Goal: Obtain resource: Download file/media

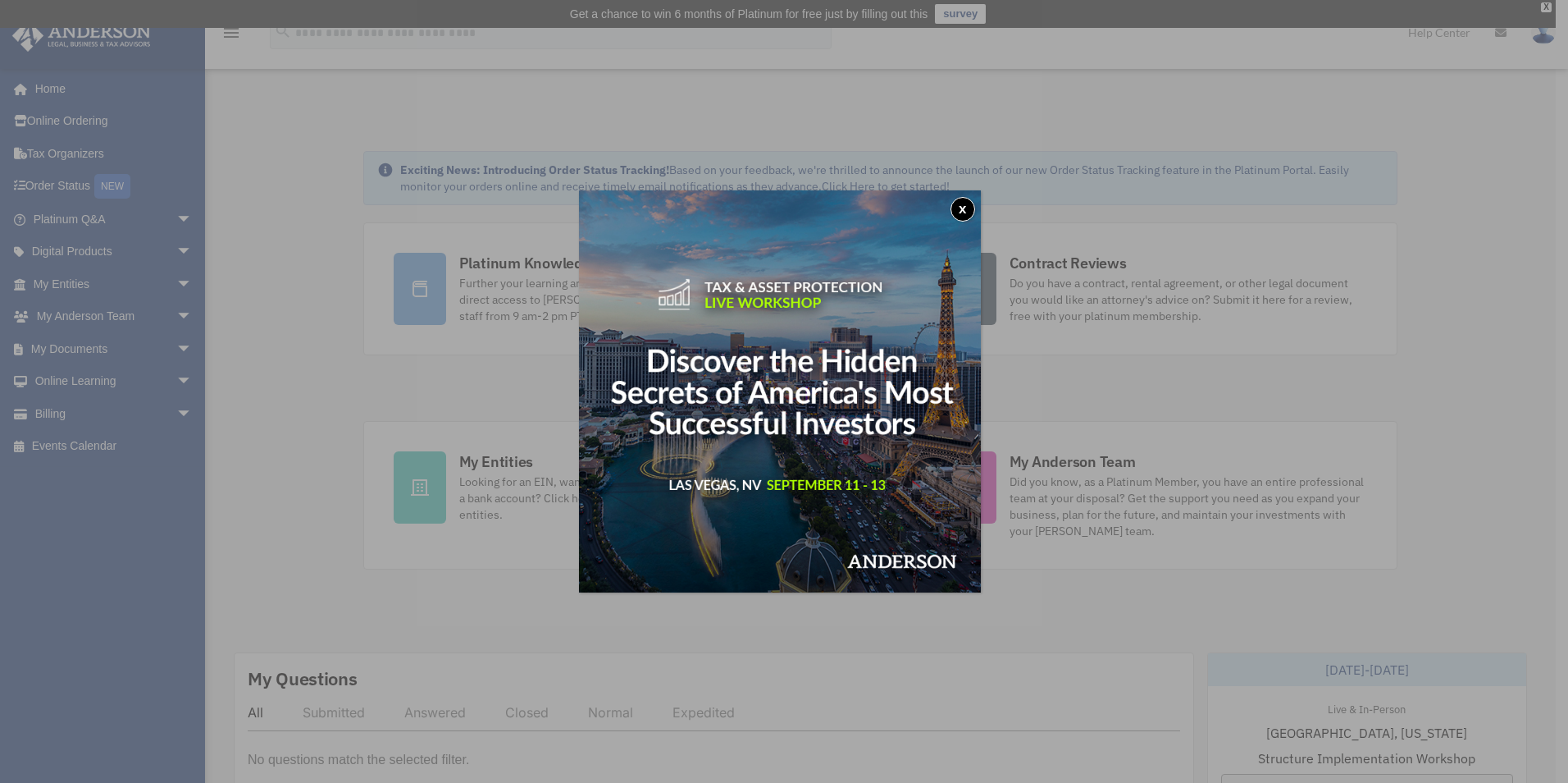
click at [177, 278] on div "x" at bounding box center [784, 391] width 1568 height 783
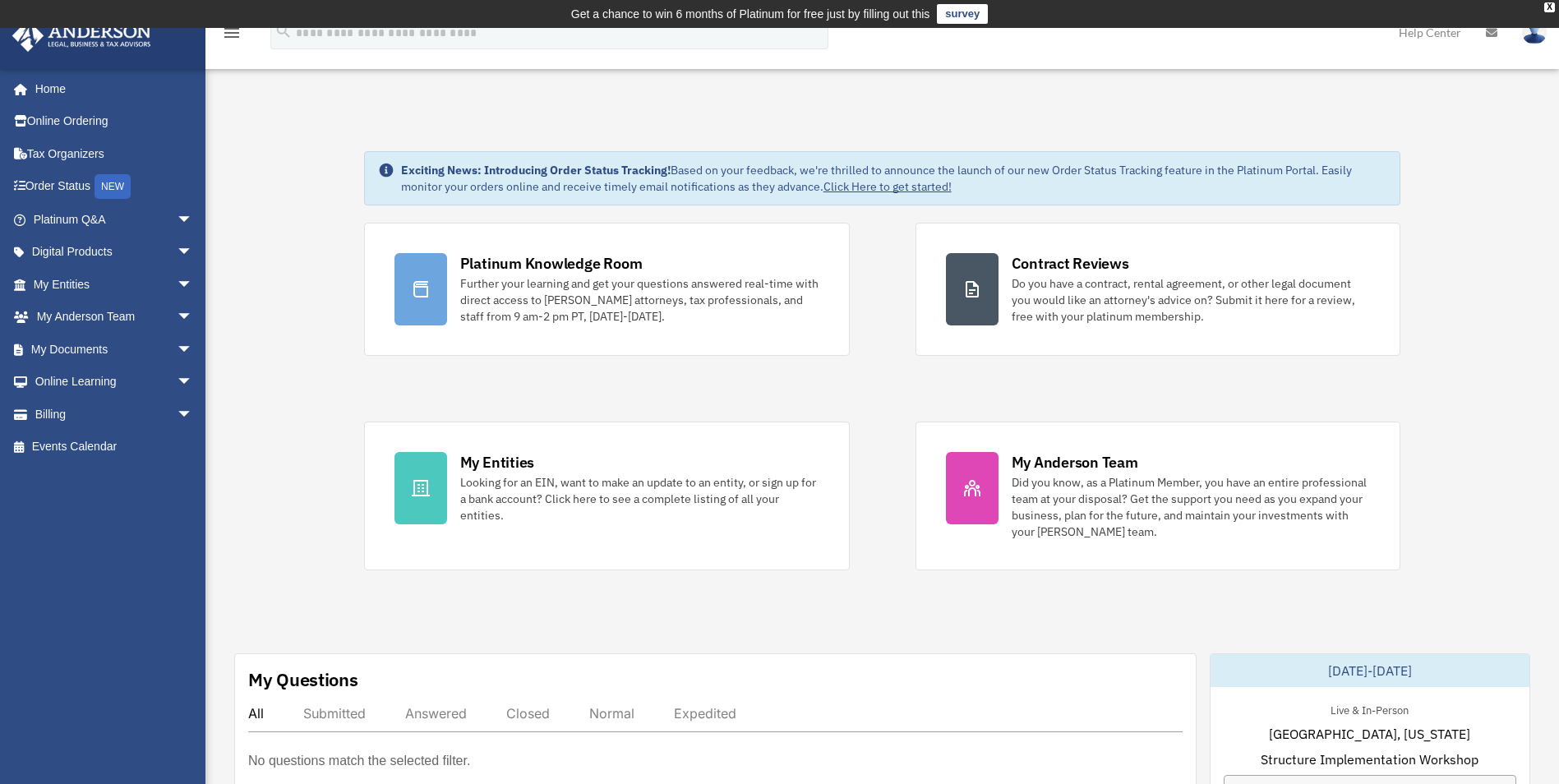
click at [177, 280] on span "arrow_drop_down" at bounding box center [193, 285] width 33 height 34
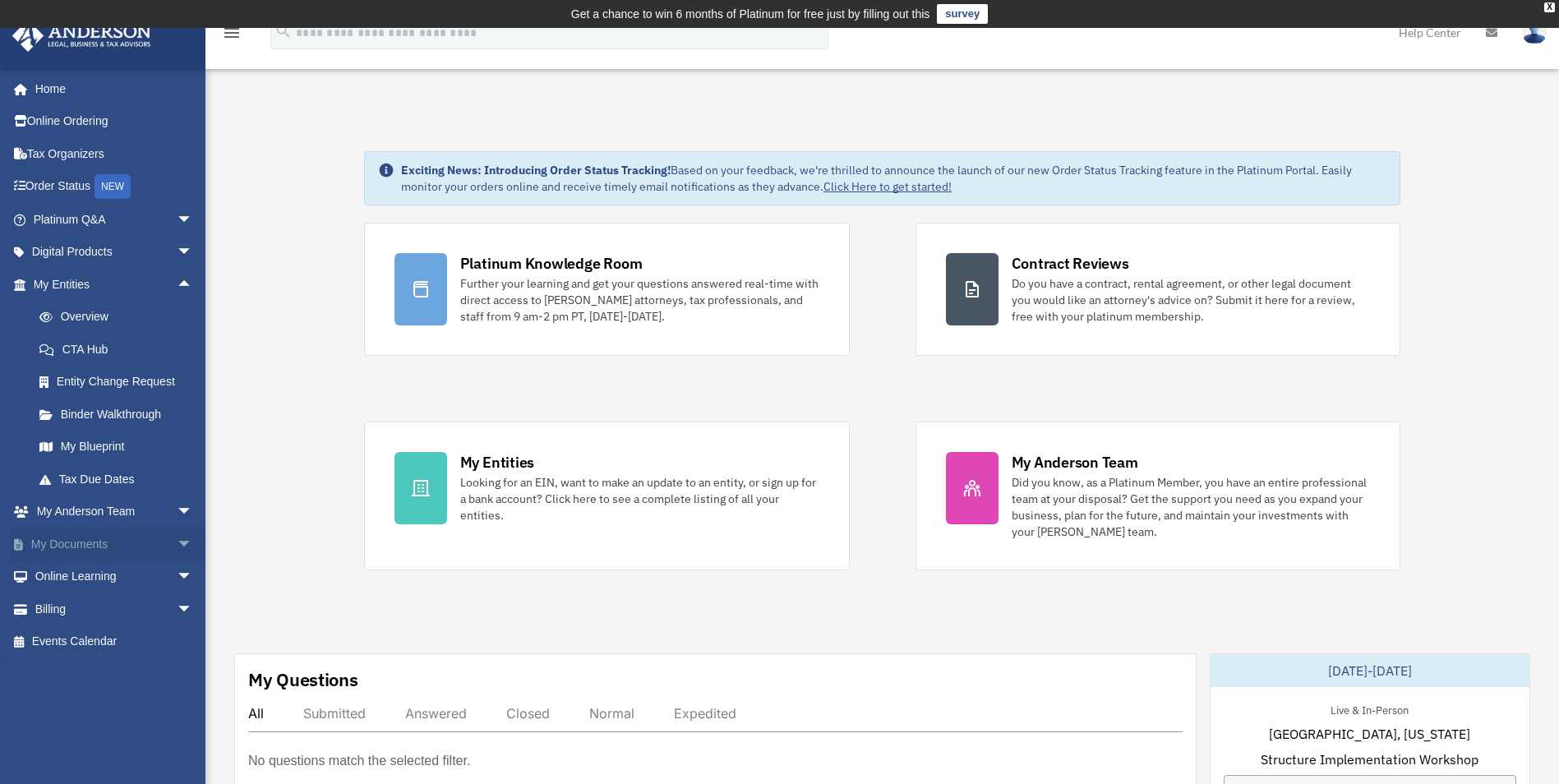
click at [177, 541] on span "arrow_drop_down" at bounding box center [193, 544] width 33 height 34
click at [71, 572] on link "Box" at bounding box center [121, 577] width 195 height 33
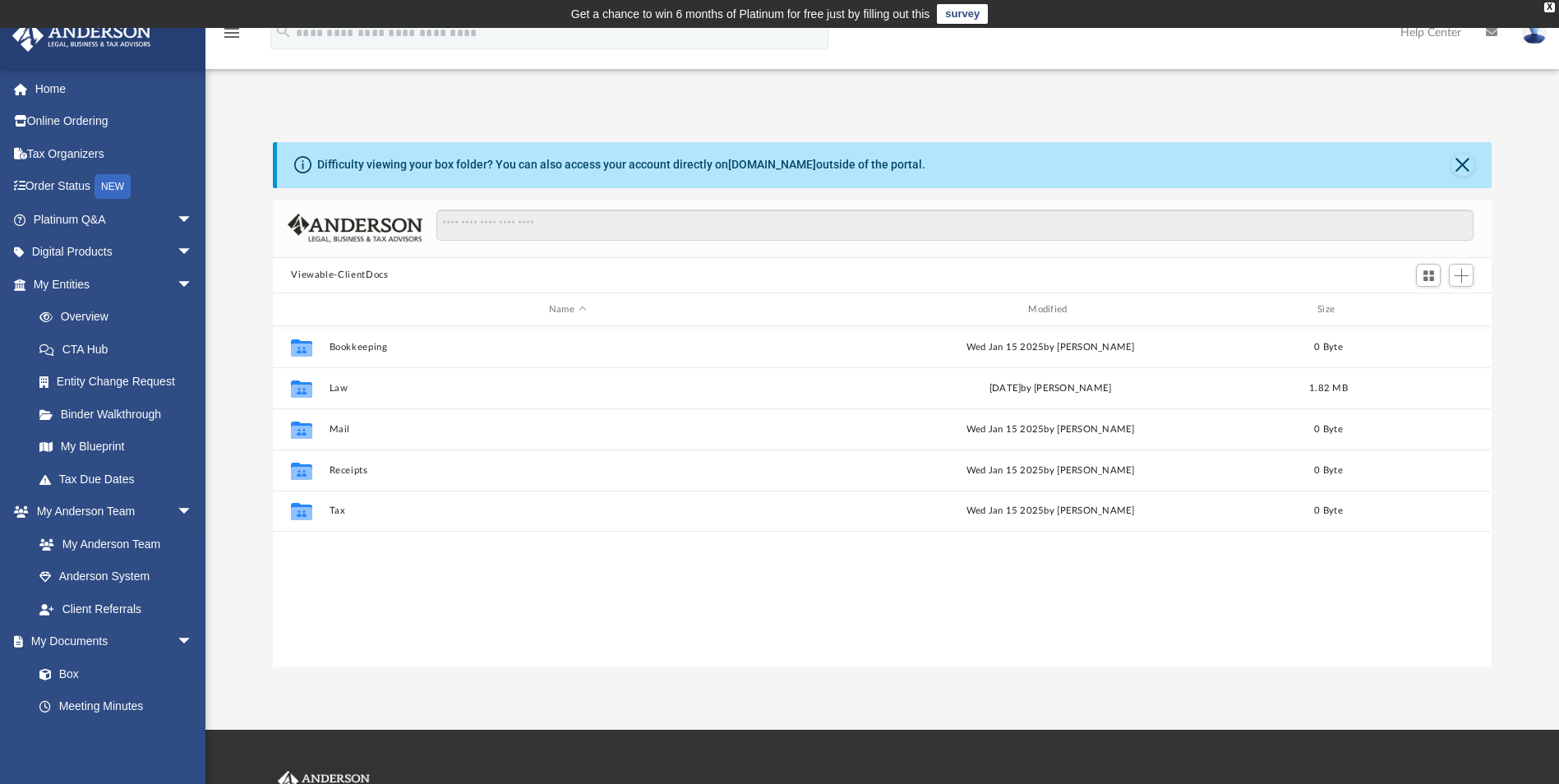
scroll to position [361, 1207]
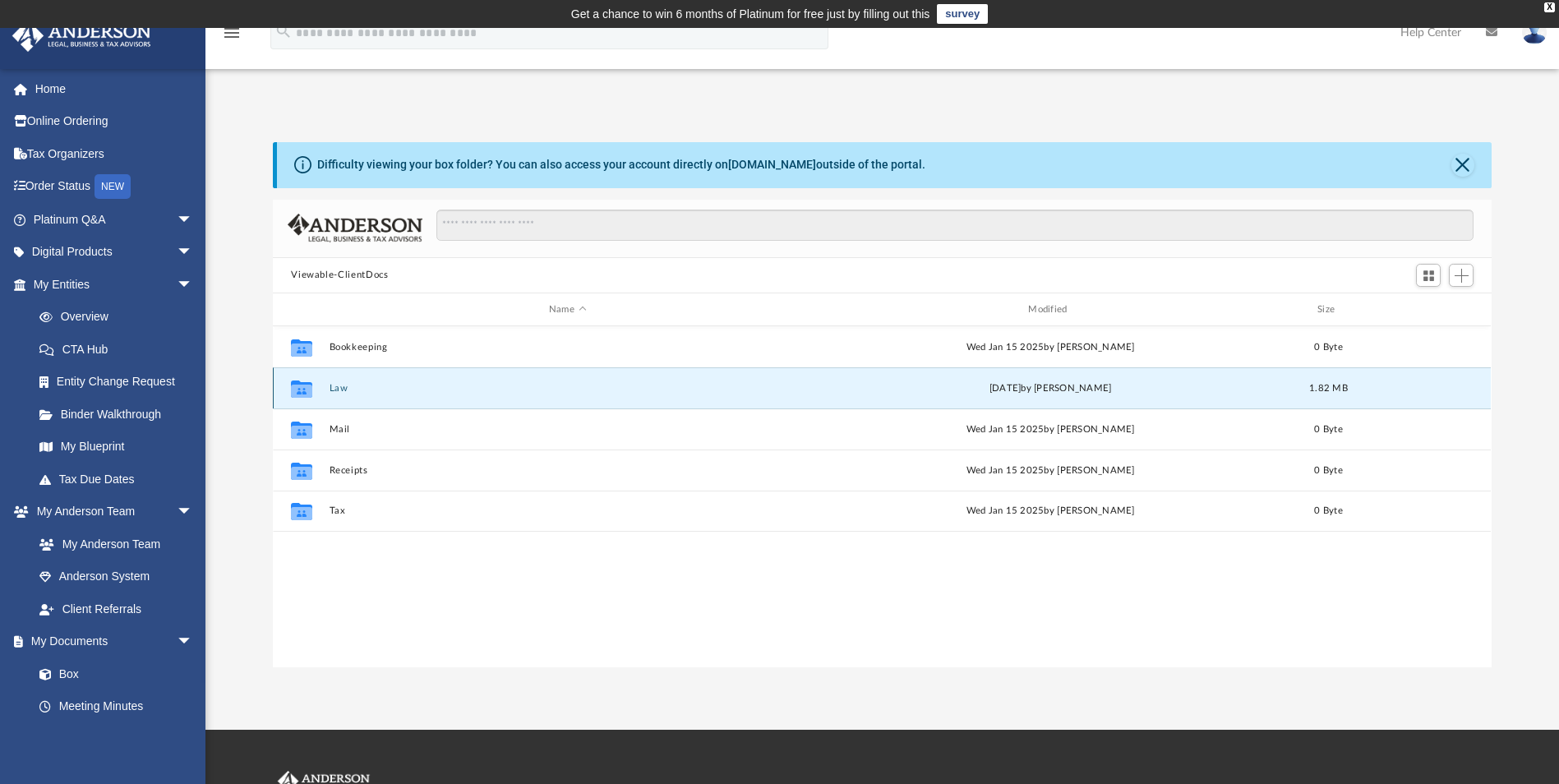
click at [331, 384] on button "Law" at bounding box center [567, 388] width 476 height 11
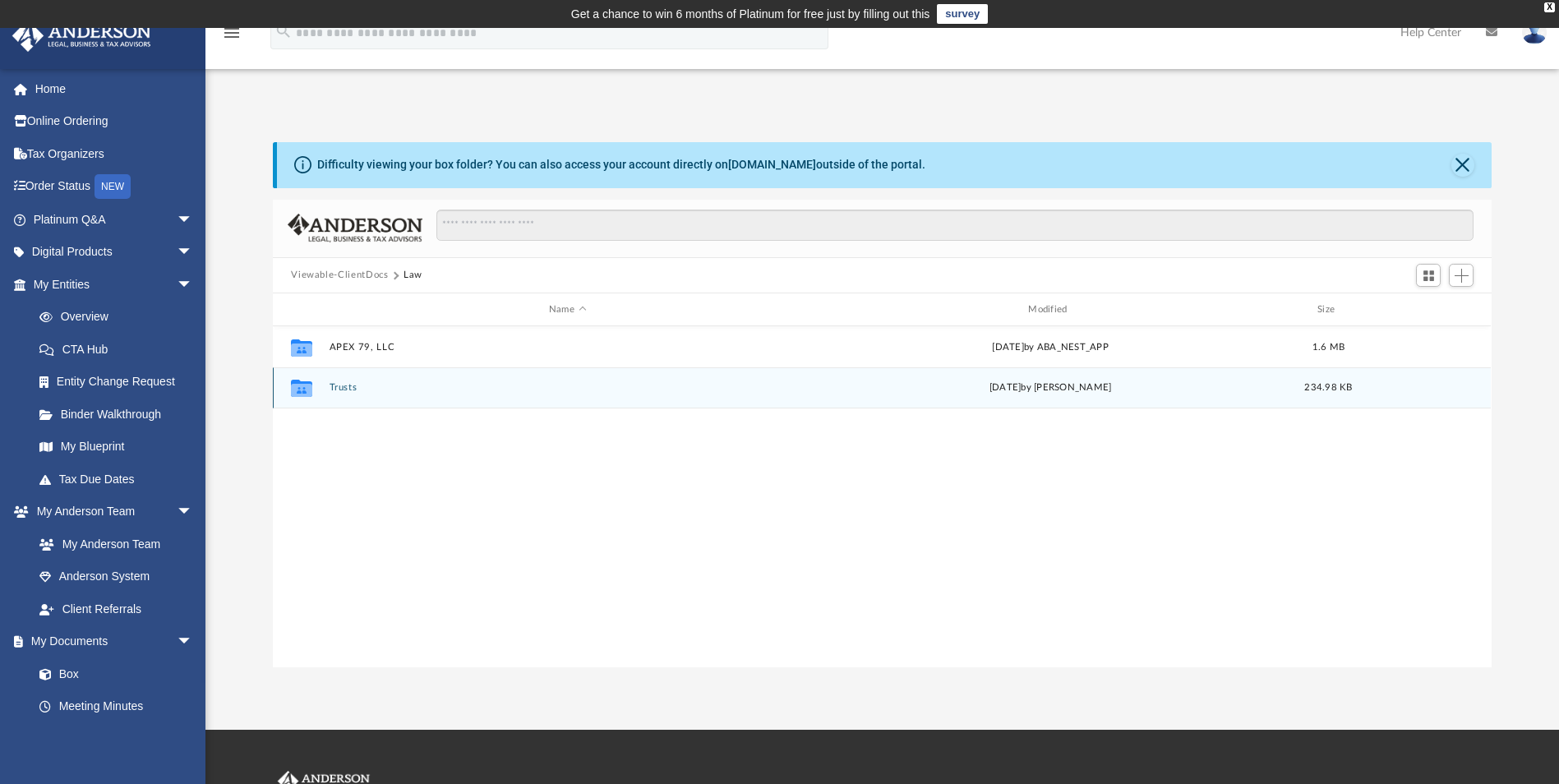
click at [342, 394] on div "Collaborated Folder Trusts Mon Jul 28 2025 by Bridget Carlvin 234.98 KB" at bounding box center [882, 388] width 1218 height 41
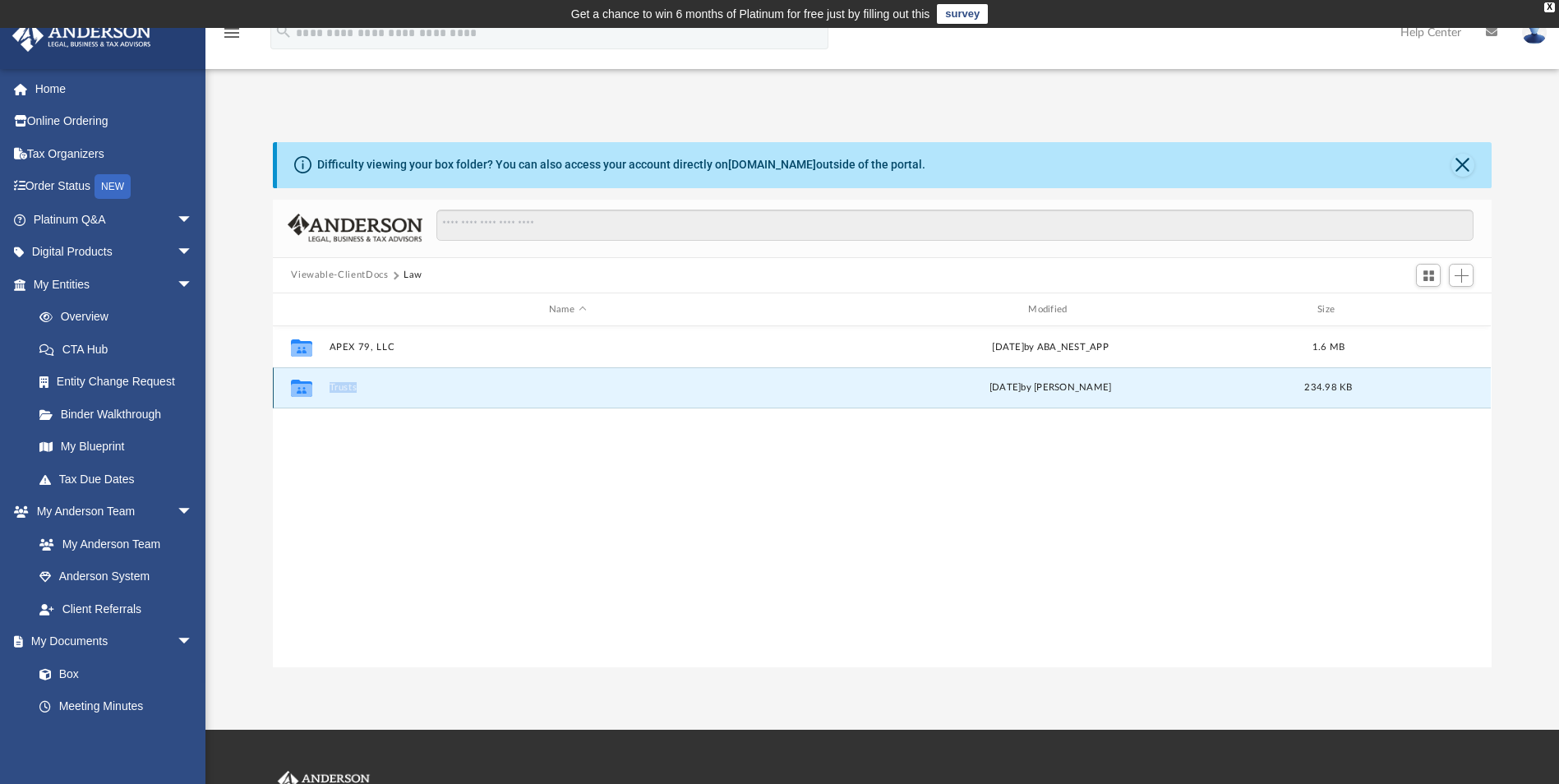
click at [342, 394] on div "Collaborated Folder Trusts Mon Jul 28 2025 by Bridget Carlvin 234.98 KB" at bounding box center [882, 388] width 1218 height 41
drag, startPoint x: 342, startPoint y: 394, endPoint x: 300, endPoint y: 393, distance: 42.0
click at [300, 393] on icon "grid" at bounding box center [301, 387] width 21 height 17
drag, startPoint x: 300, startPoint y: 393, endPoint x: 360, endPoint y: 386, distance: 60.4
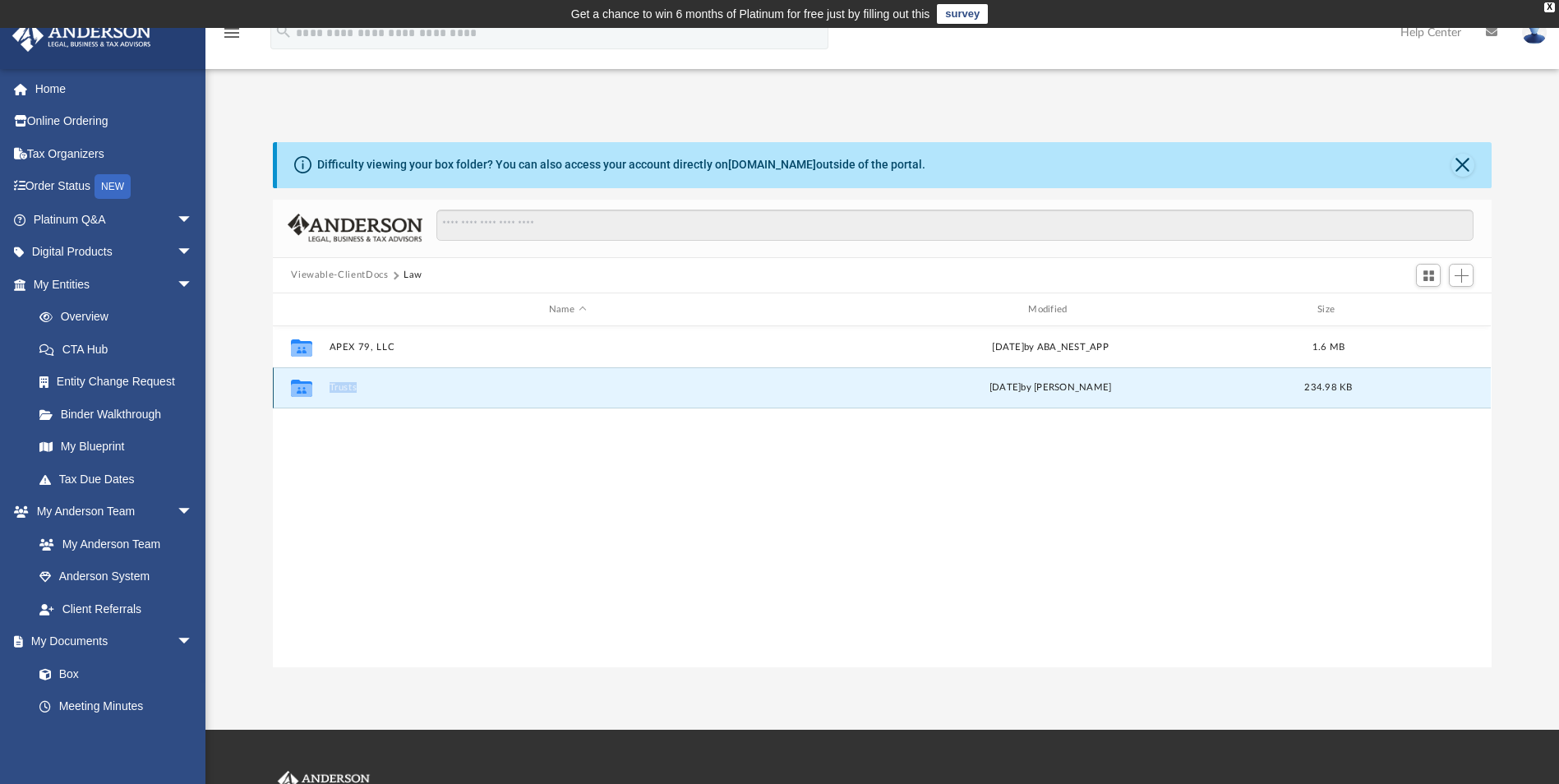
click at [360, 386] on button "Trusts" at bounding box center [567, 388] width 476 height 11
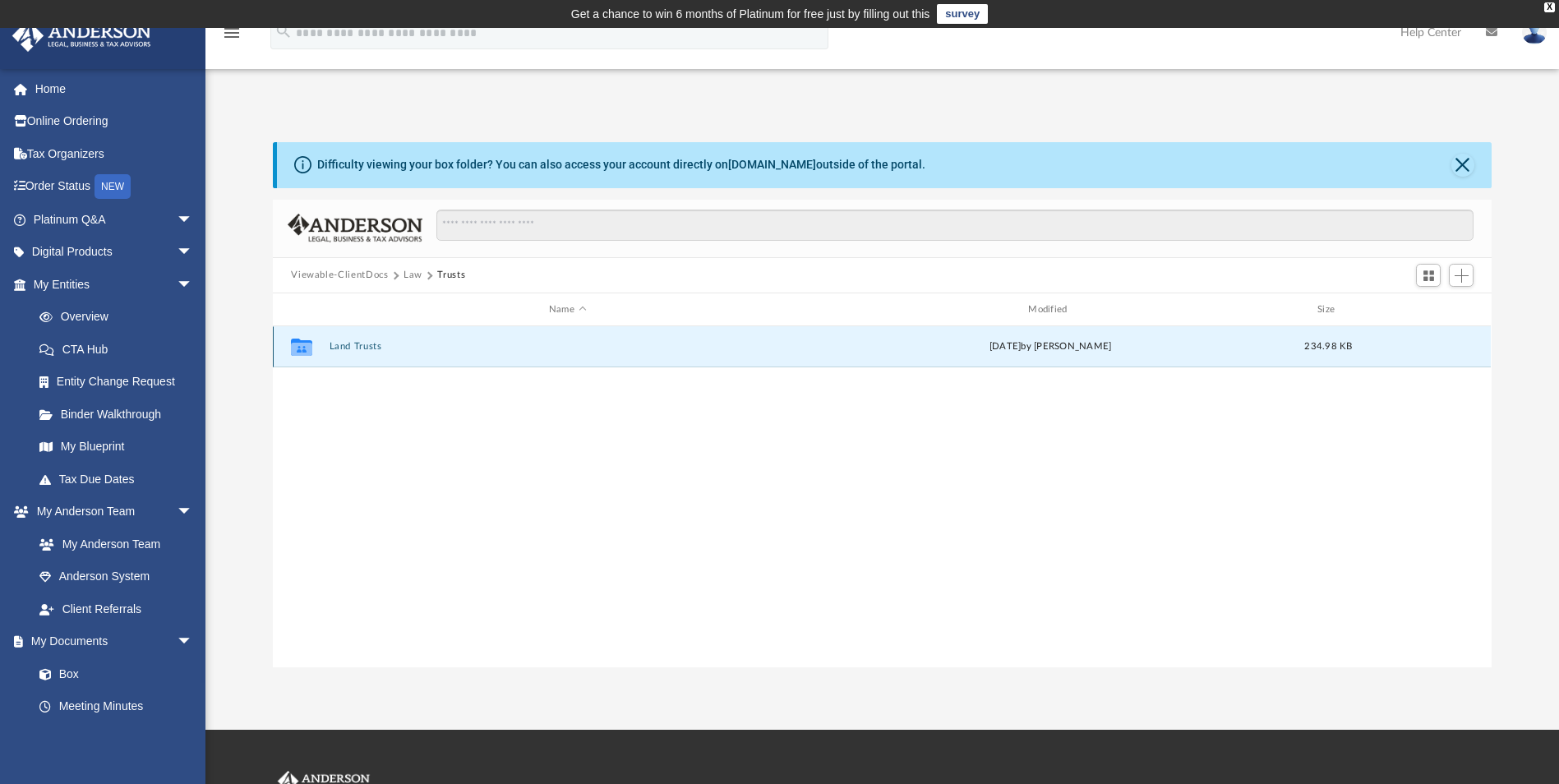
click at [343, 347] on button "Land Trusts" at bounding box center [567, 347] width 476 height 11
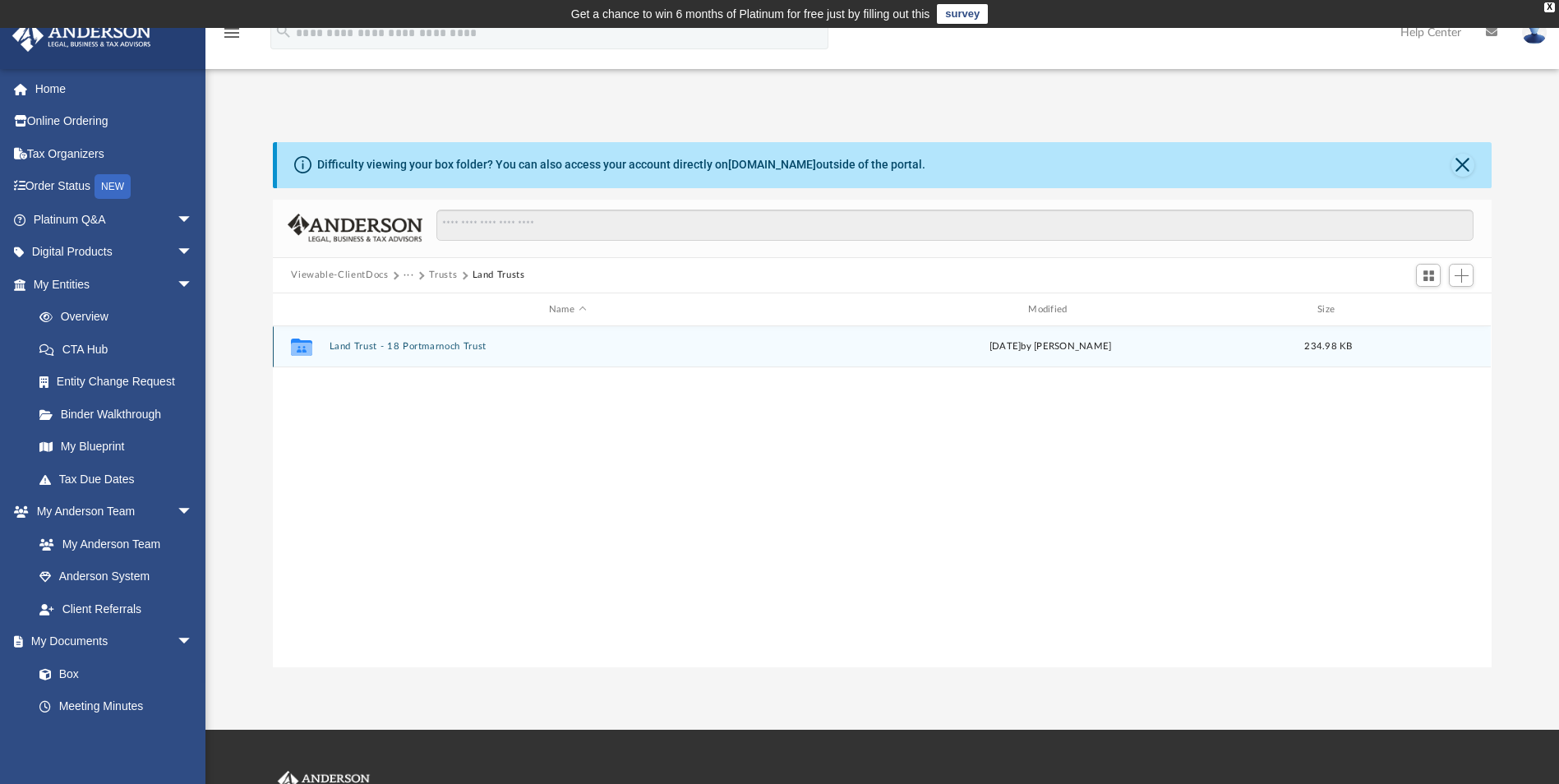
click at [343, 347] on button "Land Trust - 18 Portmarnoch Trust" at bounding box center [567, 347] width 476 height 11
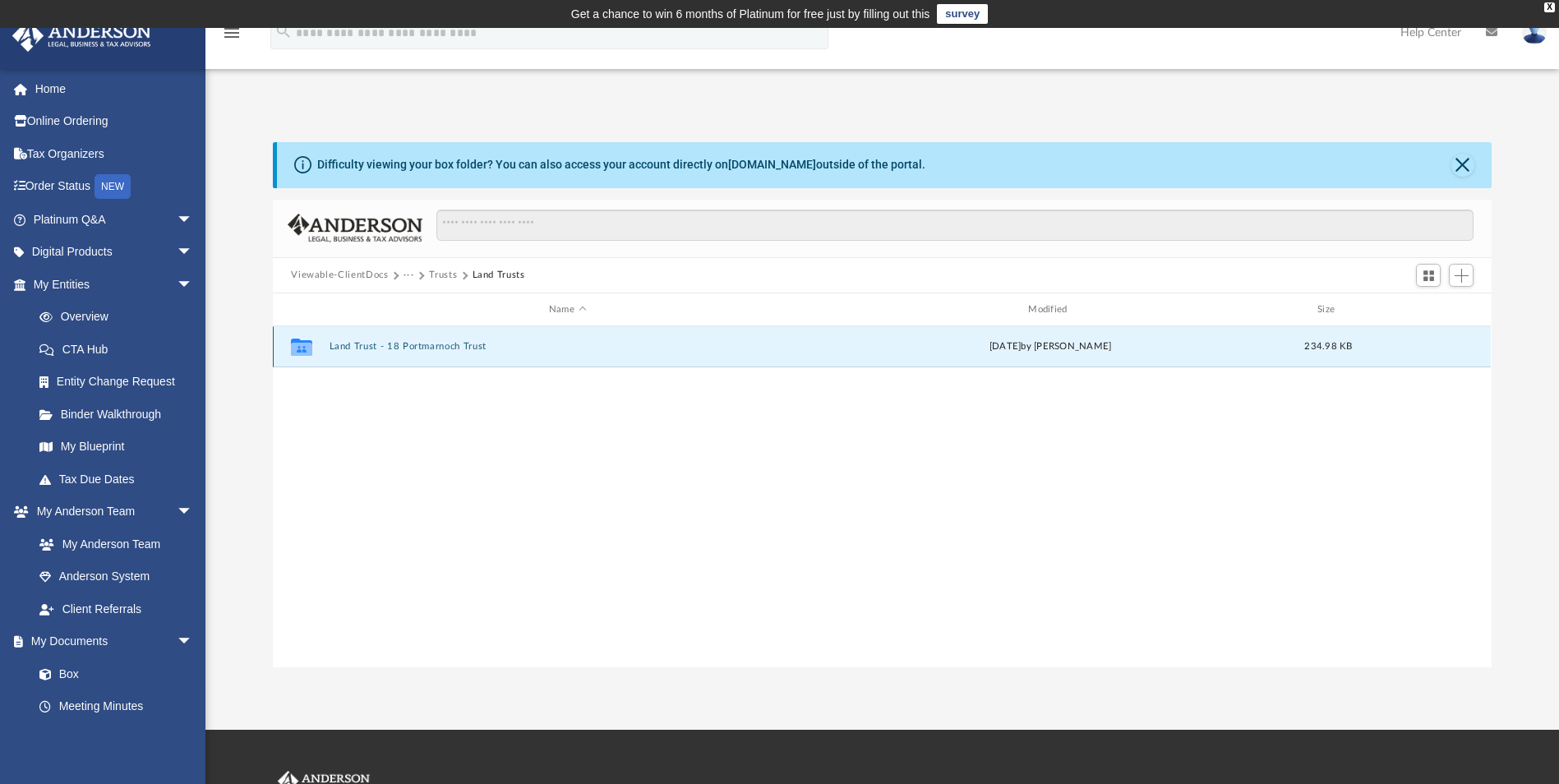
click at [343, 347] on button "Land Trust - 18 Portmarnoch Trust" at bounding box center [567, 347] width 476 height 11
click at [365, 348] on button "18 Portmarnoch Trust.pdf" at bounding box center [567, 347] width 476 height 11
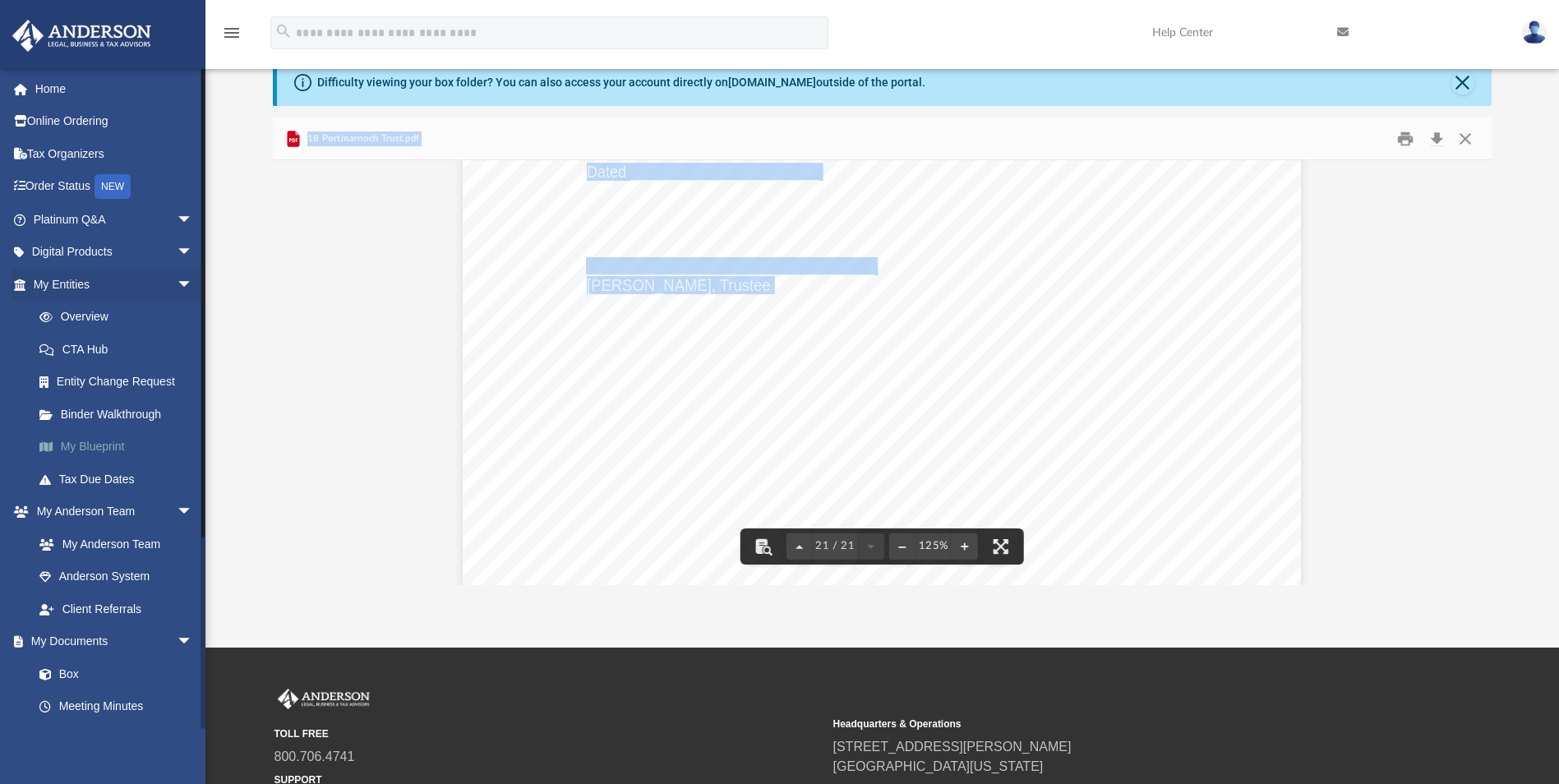
scroll to position [22204, 0]
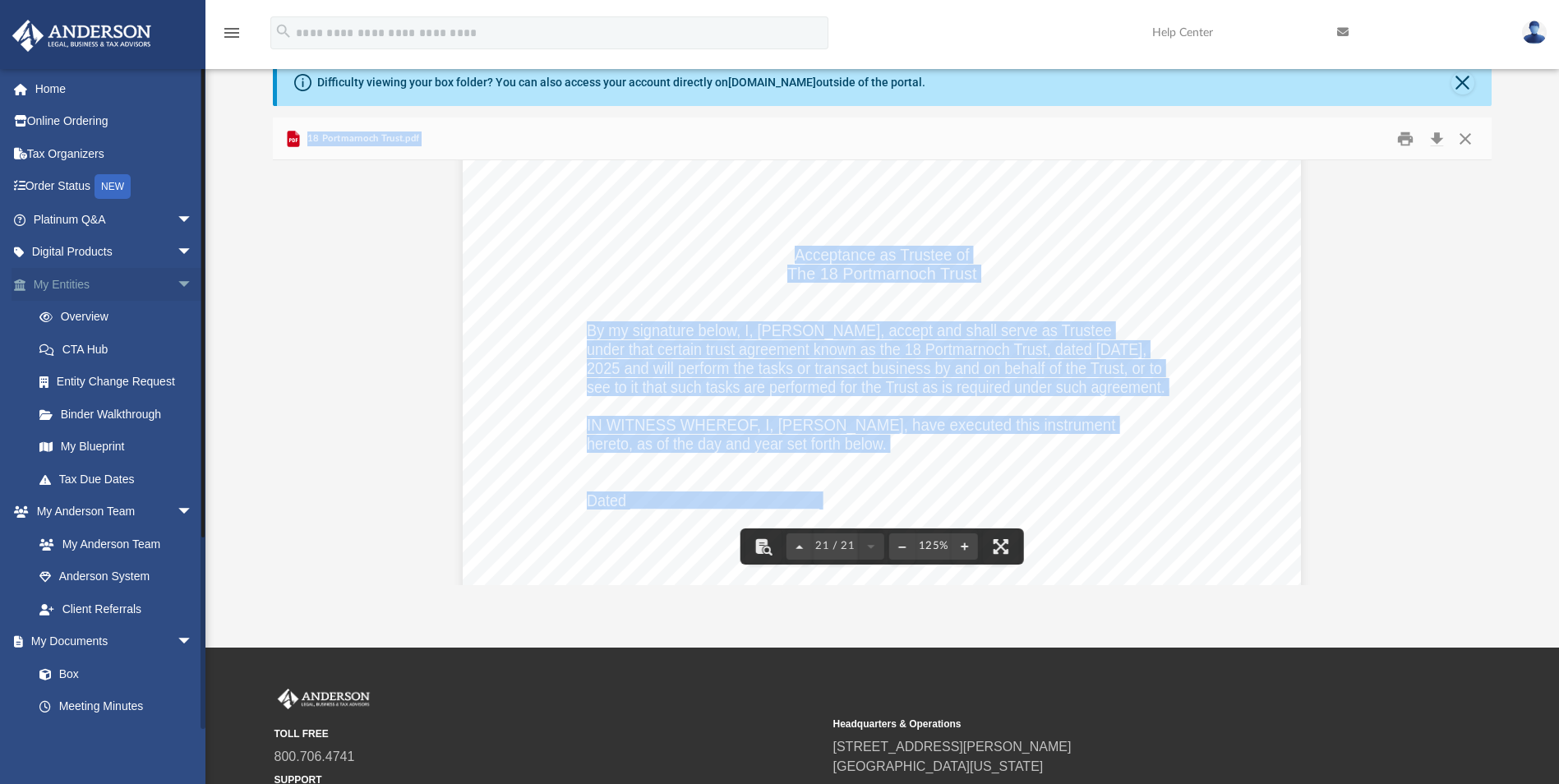
click at [73, 291] on link "My Entities arrow_drop_down" at bounding box center [114, 284] width 207 height 33
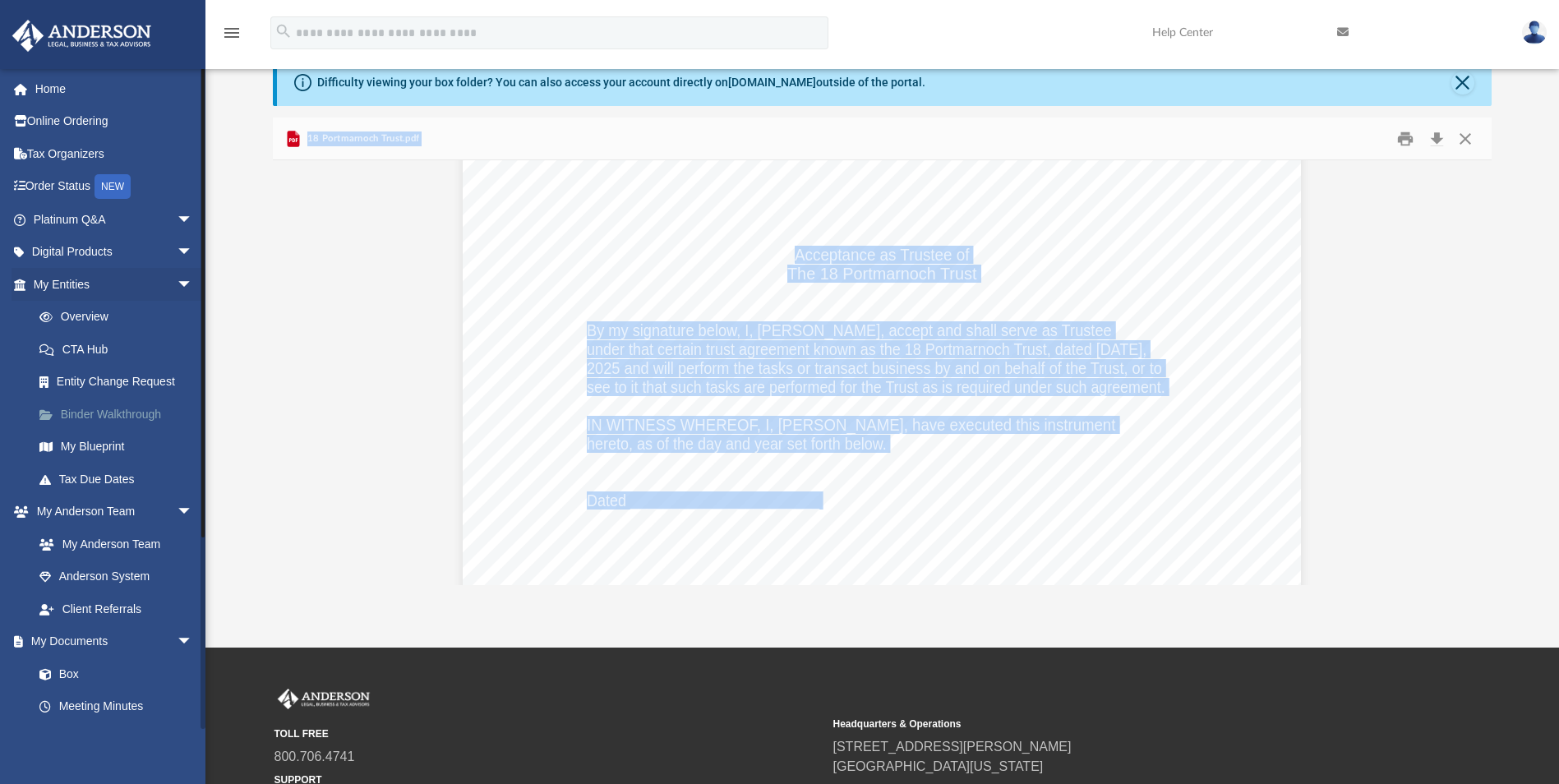
click at [81, 411] on link "Binder Walkthrough" at bounding box center [121, 414] width 195 height 33
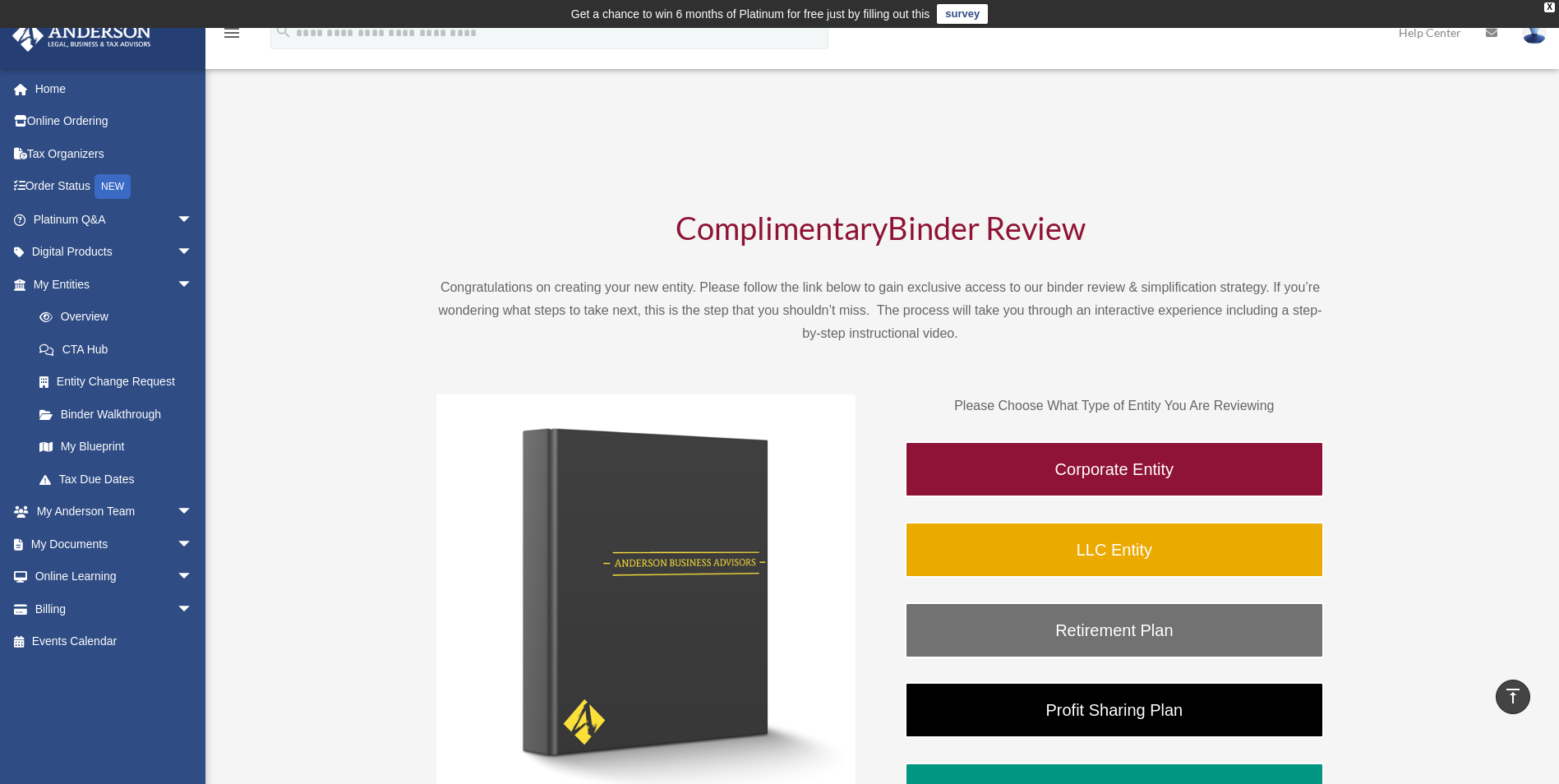
scroll to position [493, 0]
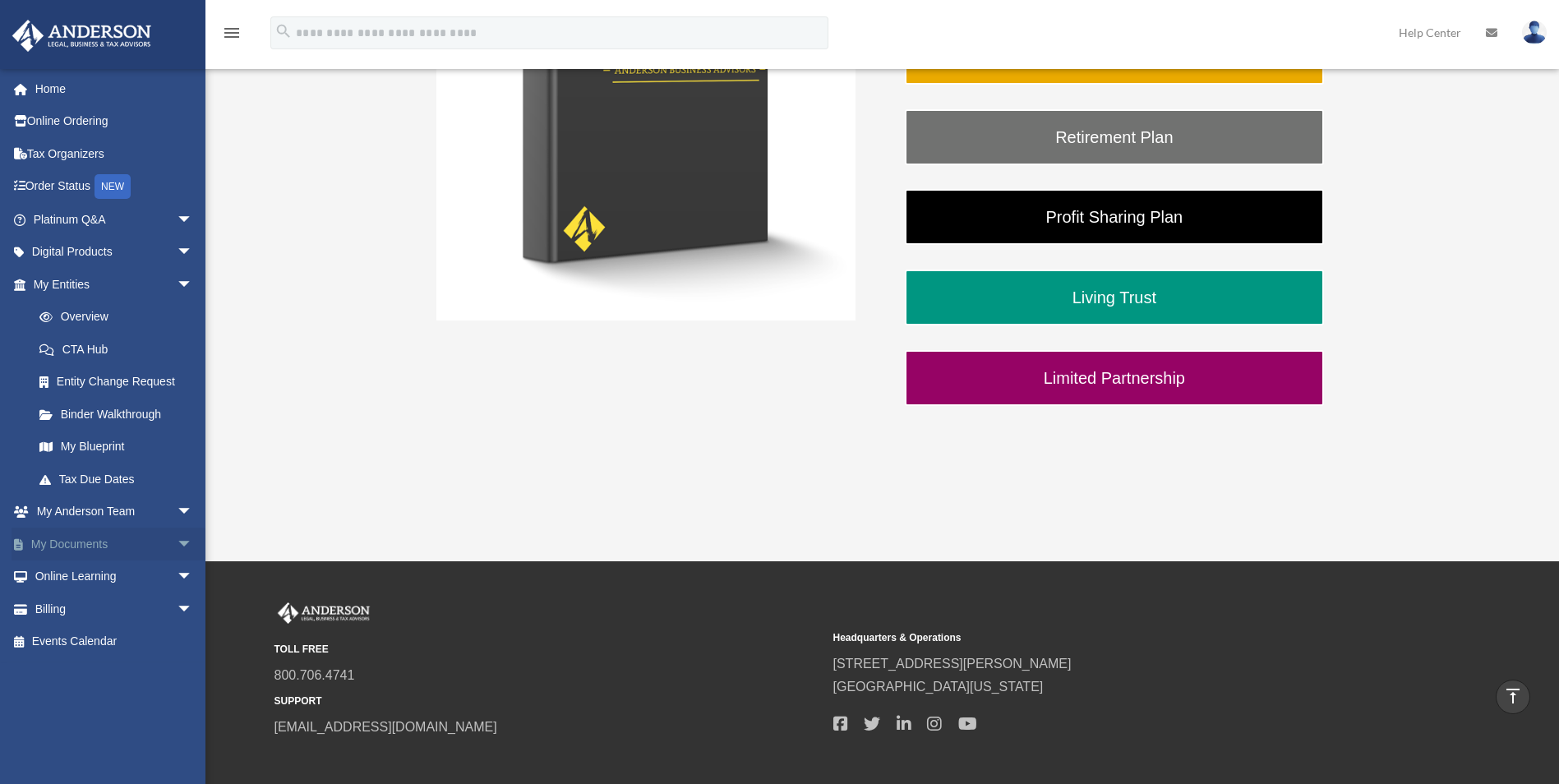
click at [177, 548] on span "arrow_drop_down" at bounding box center [193, 544] width 33 height 34
click at [117, 606] on link "Meeting Minutes" at bounding box center [121, 608] width 195 height 33
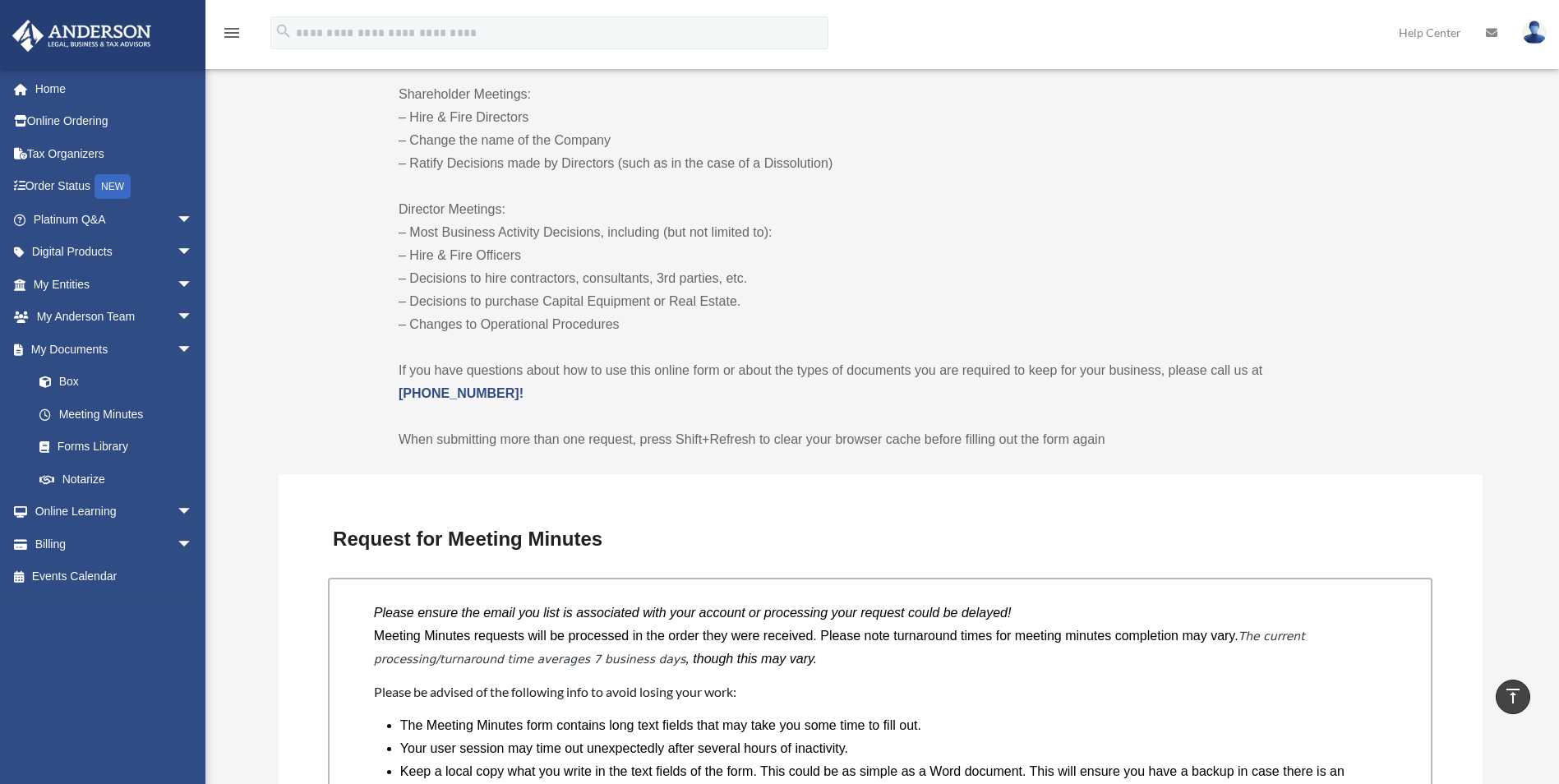
scroll to position [1016, 0]
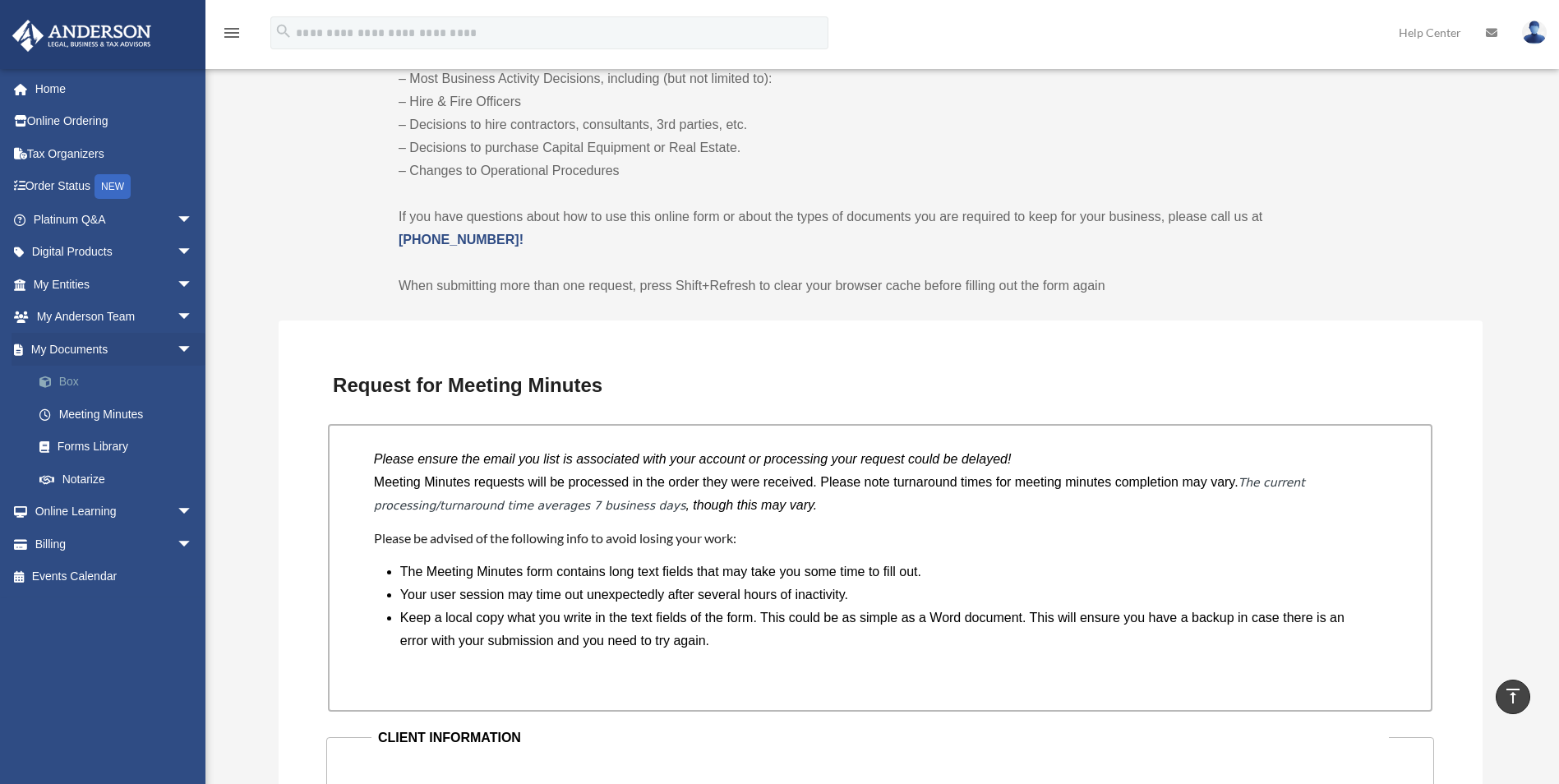
click at [74, 387] on link "Box" at bounding box center [121, 382] width 195 height 33
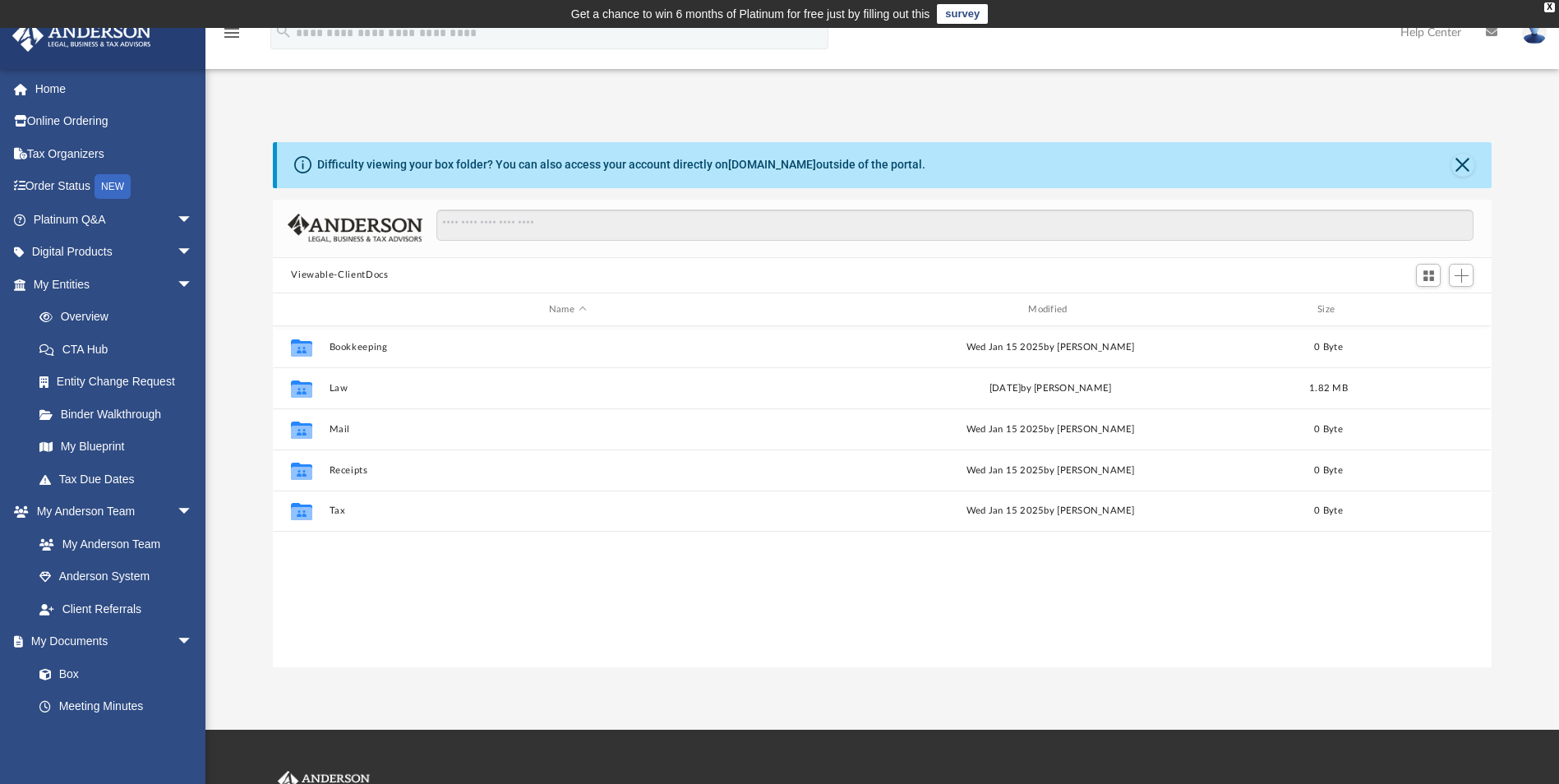
scroll to position [361, 1207]
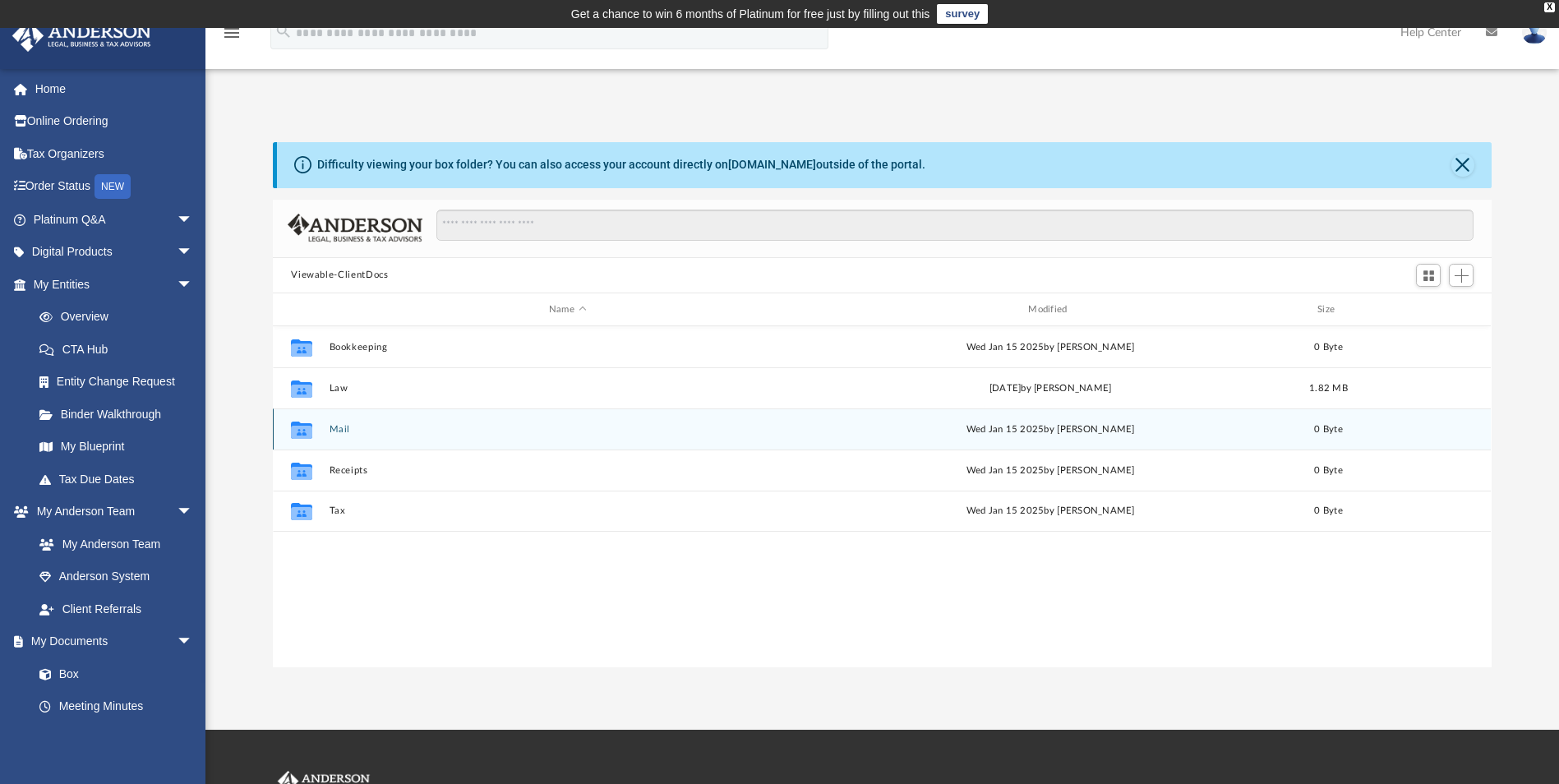
click at [333, 431] on button "Mail" at bounding box center [567, 429] width 476 height 11
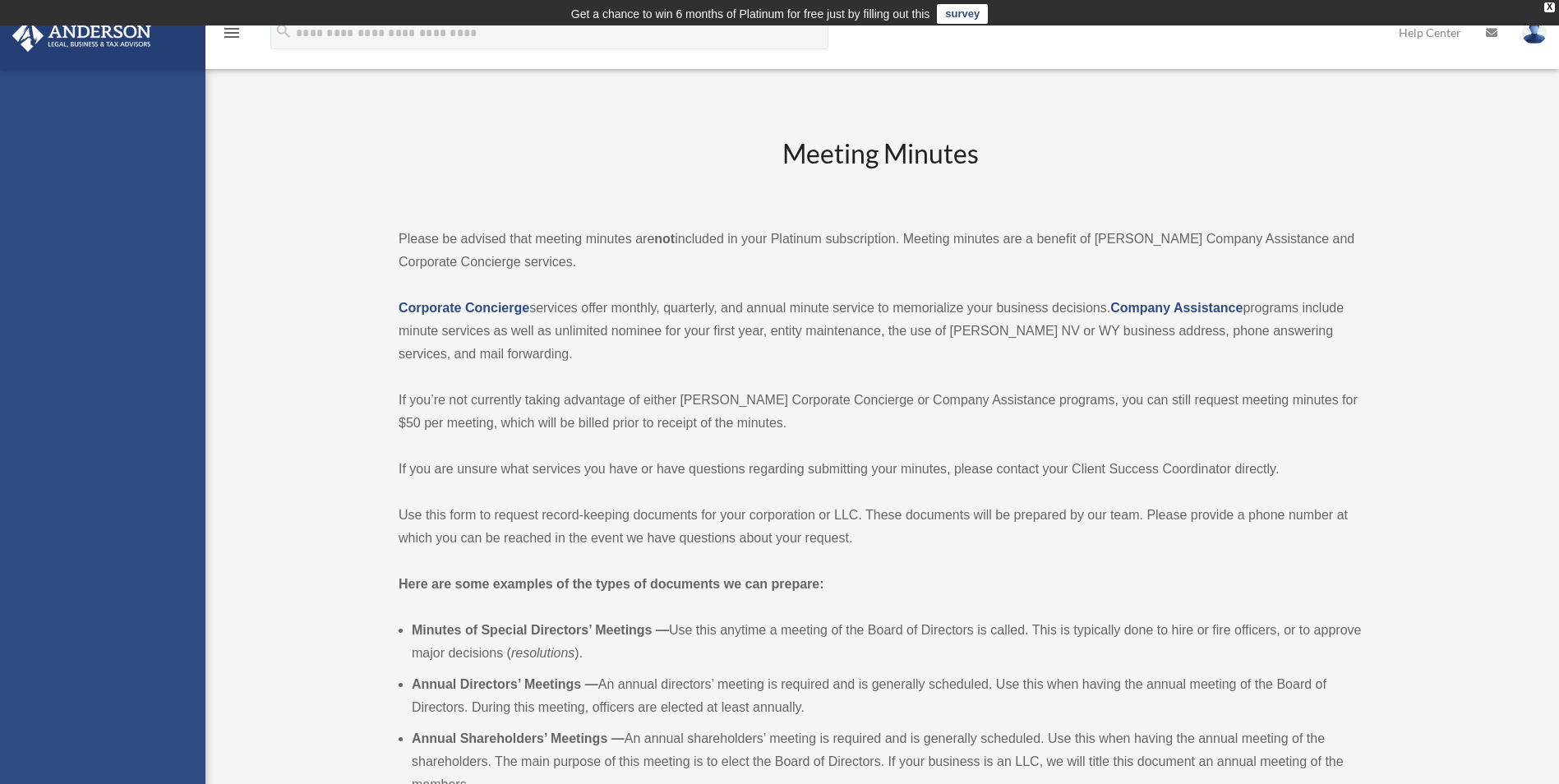
scroll to position [943, 0]
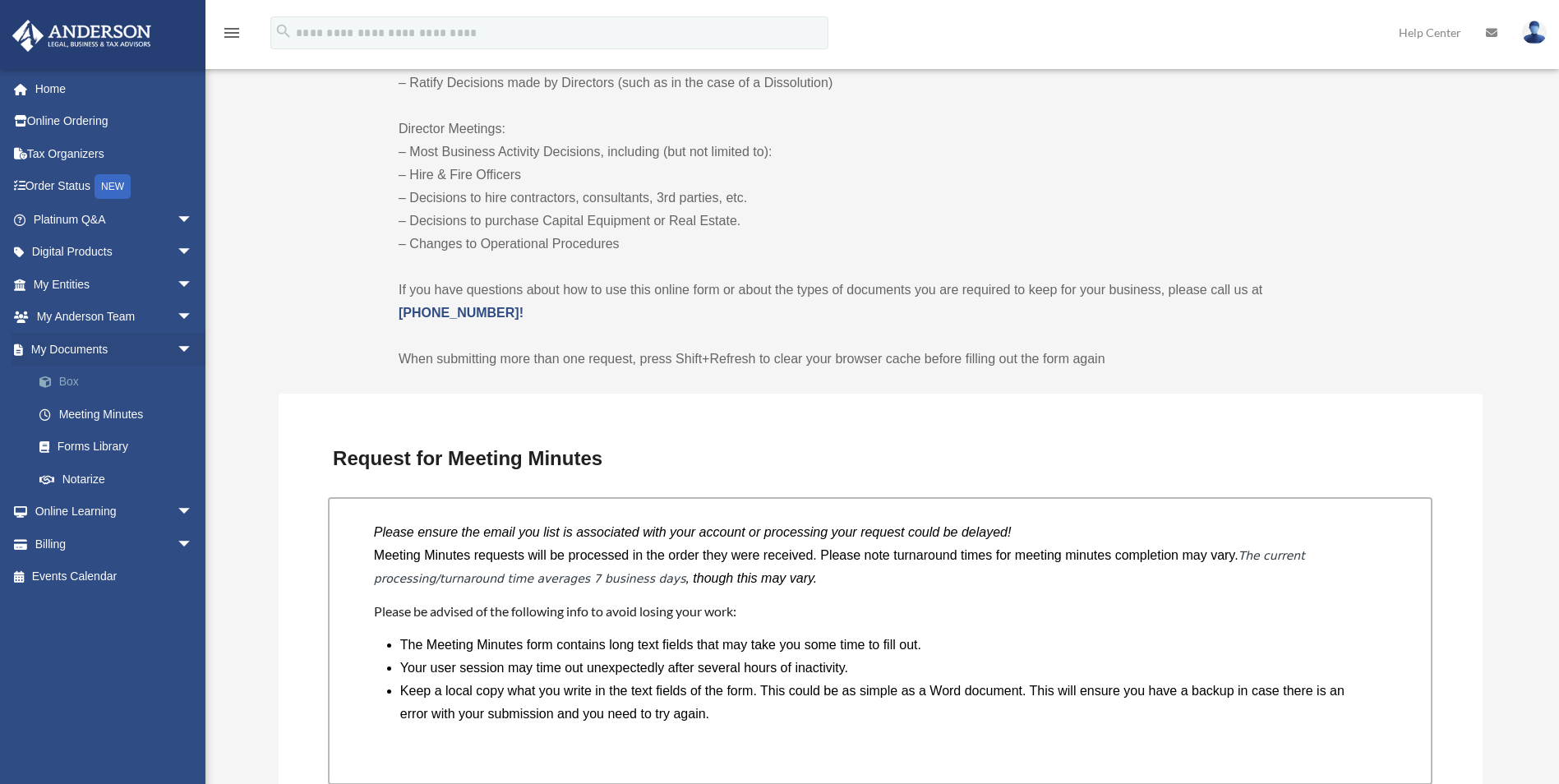
click at [77, 384] on link "Box" at bounding box center [121, 382] width 195 height 33
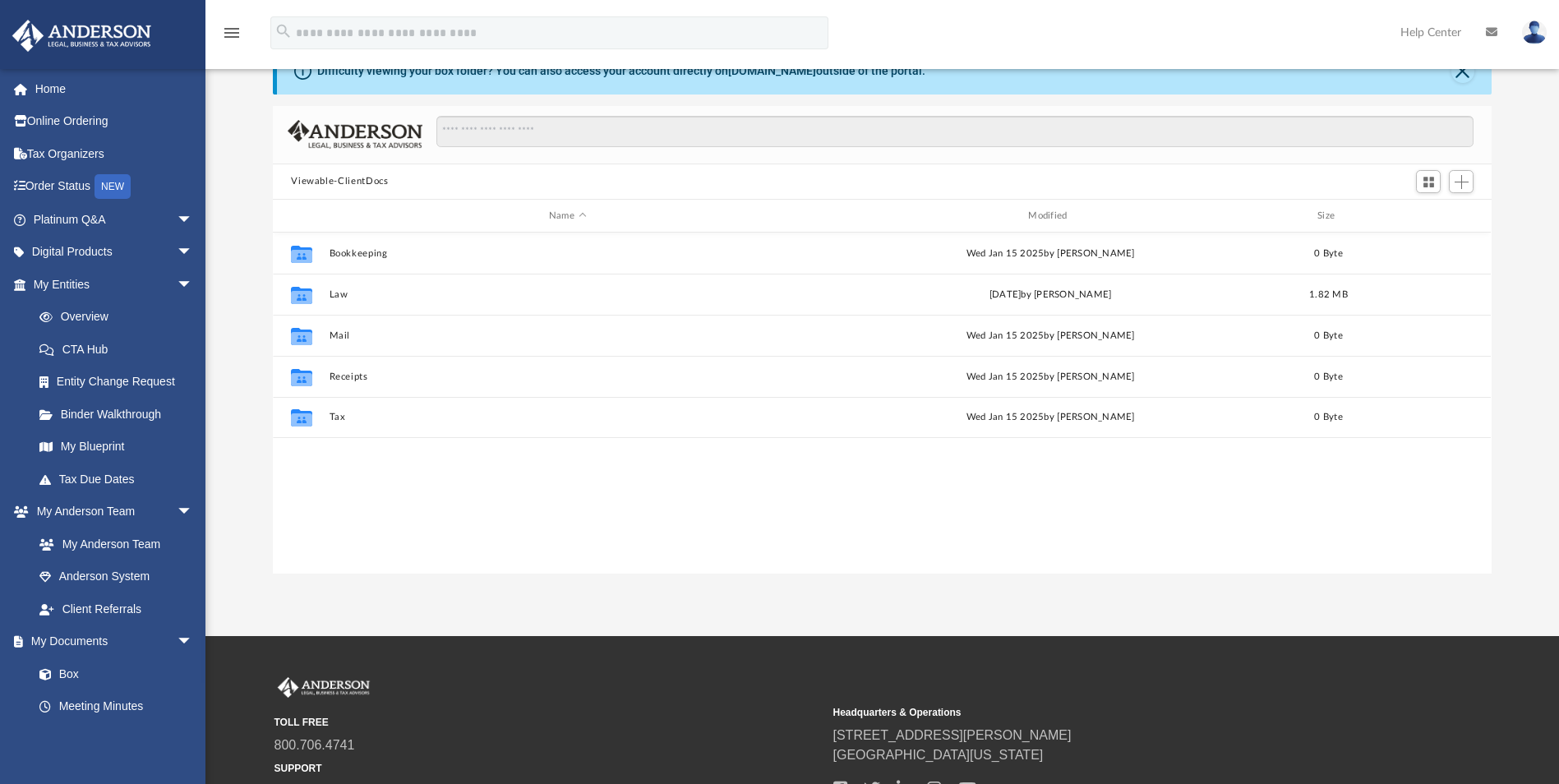
scroll to position [361, 1207]
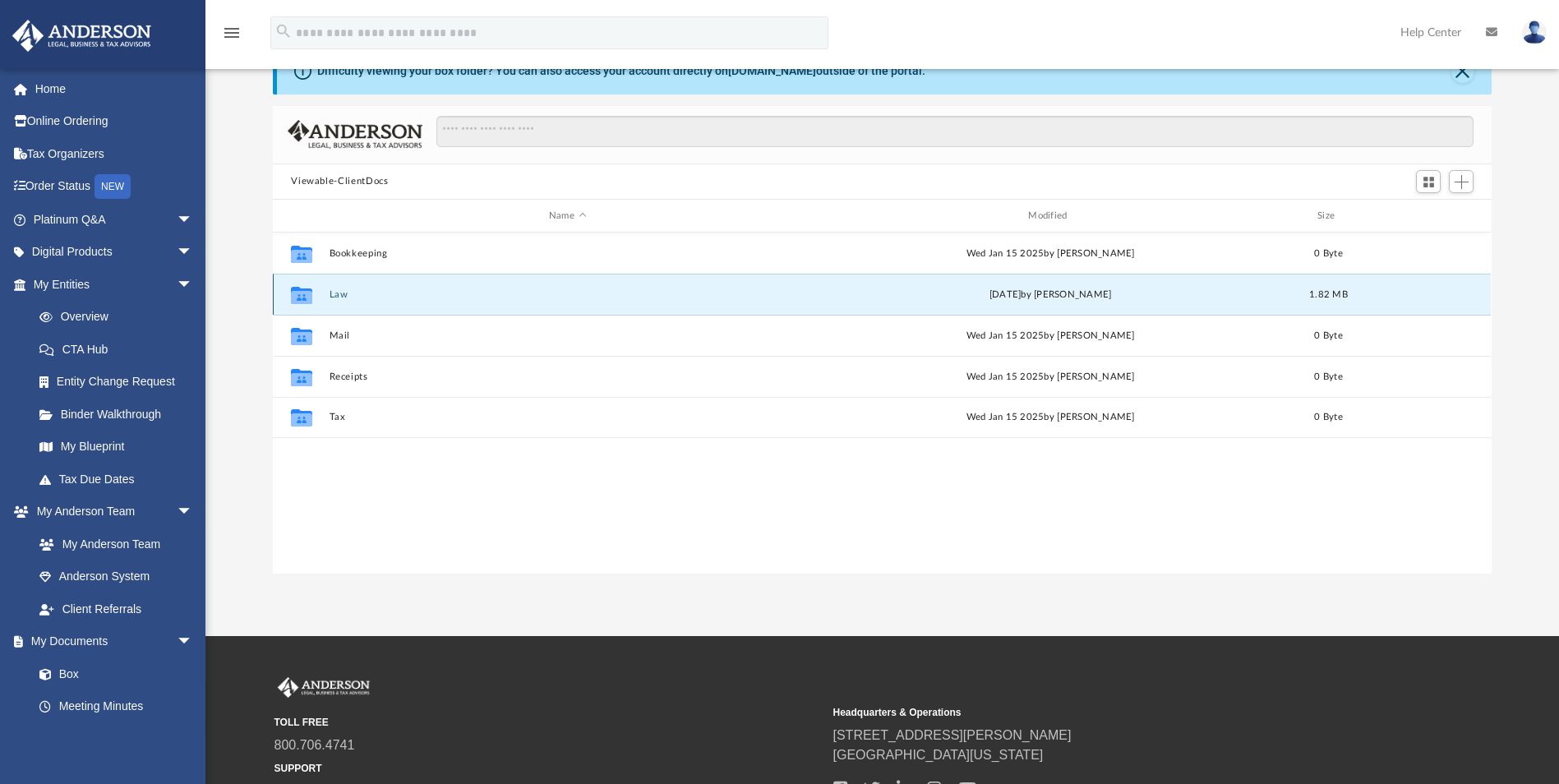
click at [332, 295] on button "Law" at bounding box center [567, 294] width 476 height 11
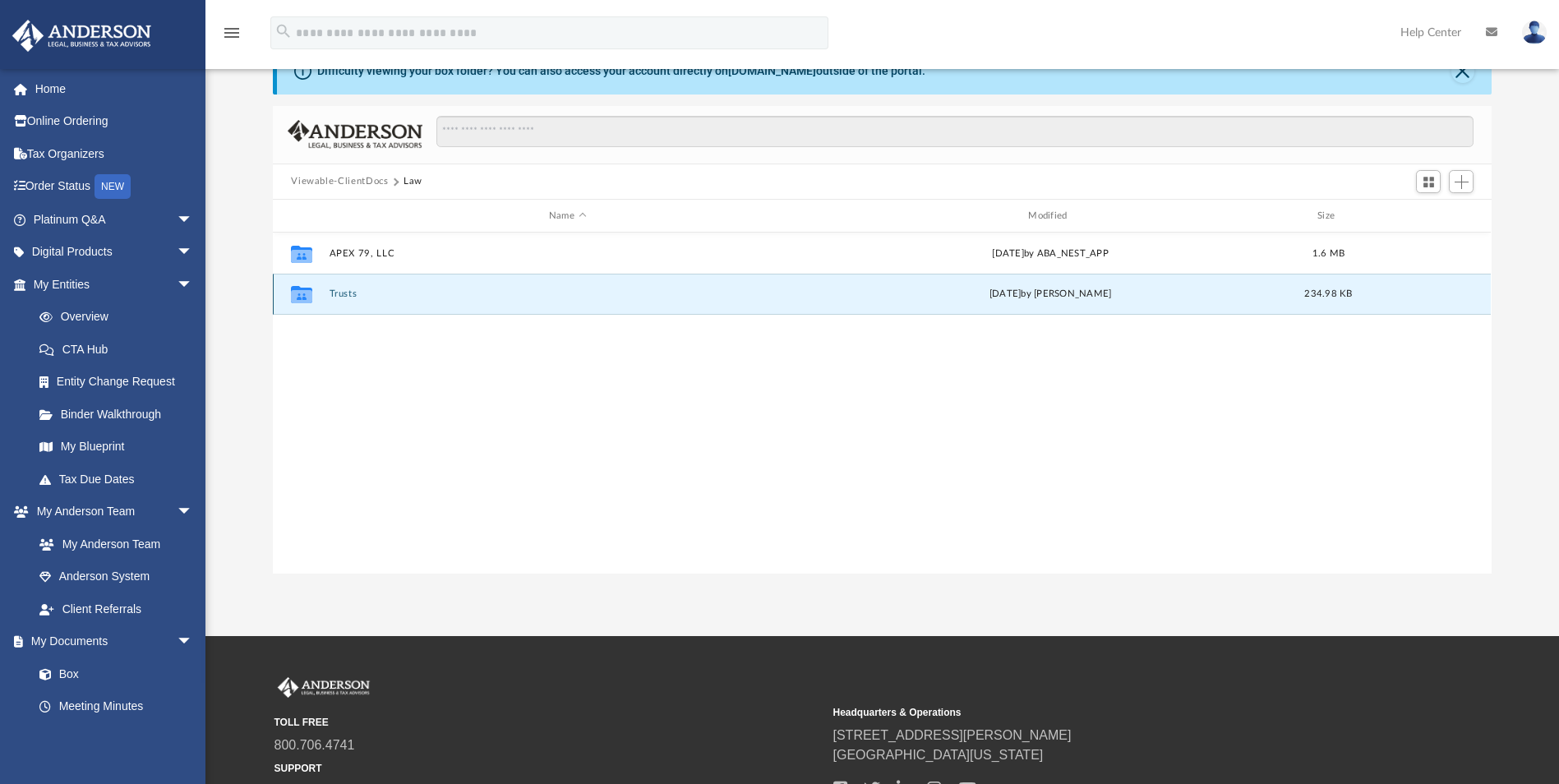
click at [332, 295] on button "Trusts" at bounding box center [567, 294] width 476 height 11
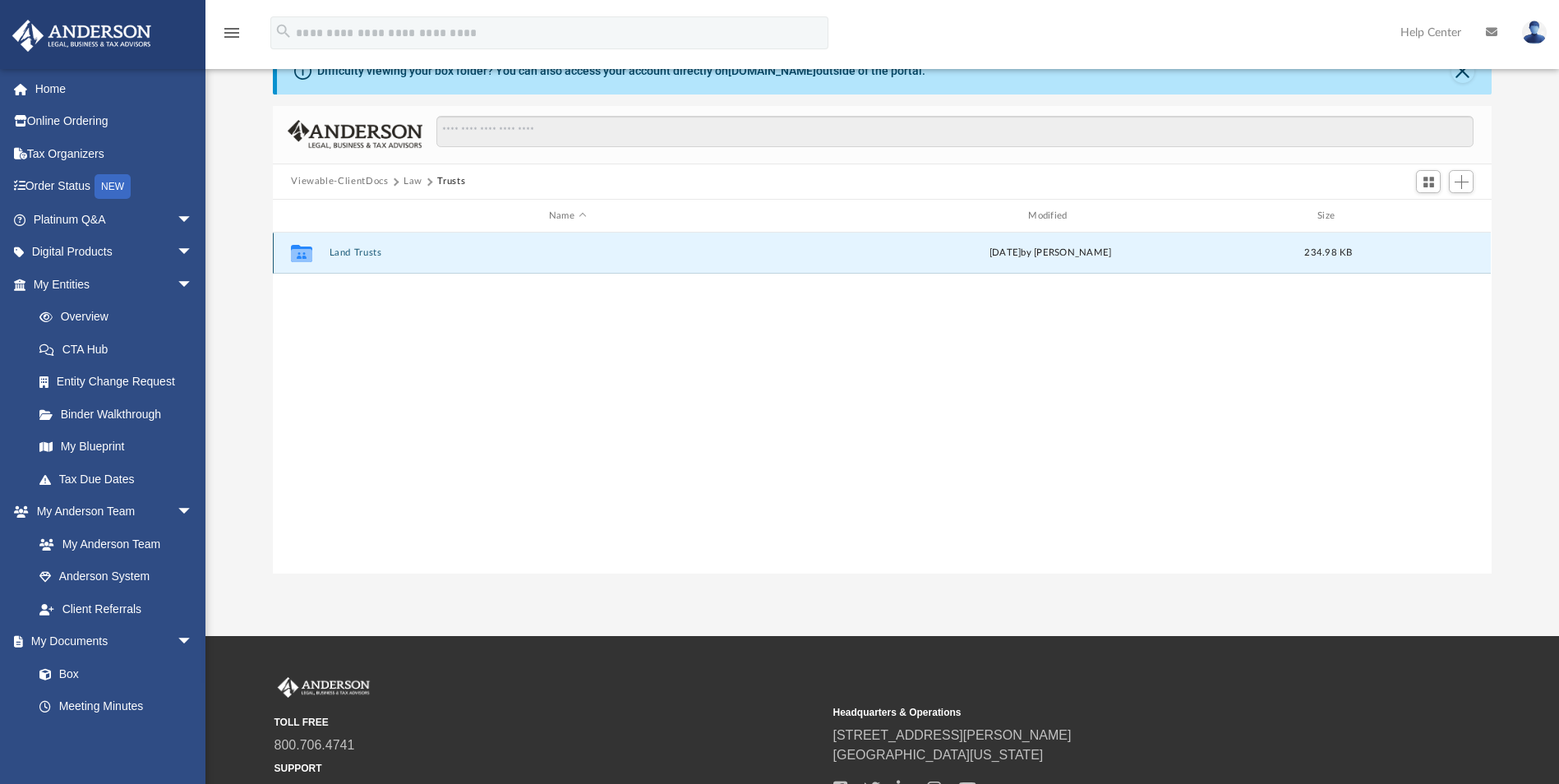
click at [345, 253] on button "Land Trusts" at bounding box center [567, 253] width 476 height 11
click at [345, 253] on button "Land Trust - 18 Portmarnoch Trust" at bounding box center [567, 253] width 476 height 11
click at [345, 253] on button "18 Portmarnoch Trust.pdf" at bounding box center [567, 253] width 476 height 11
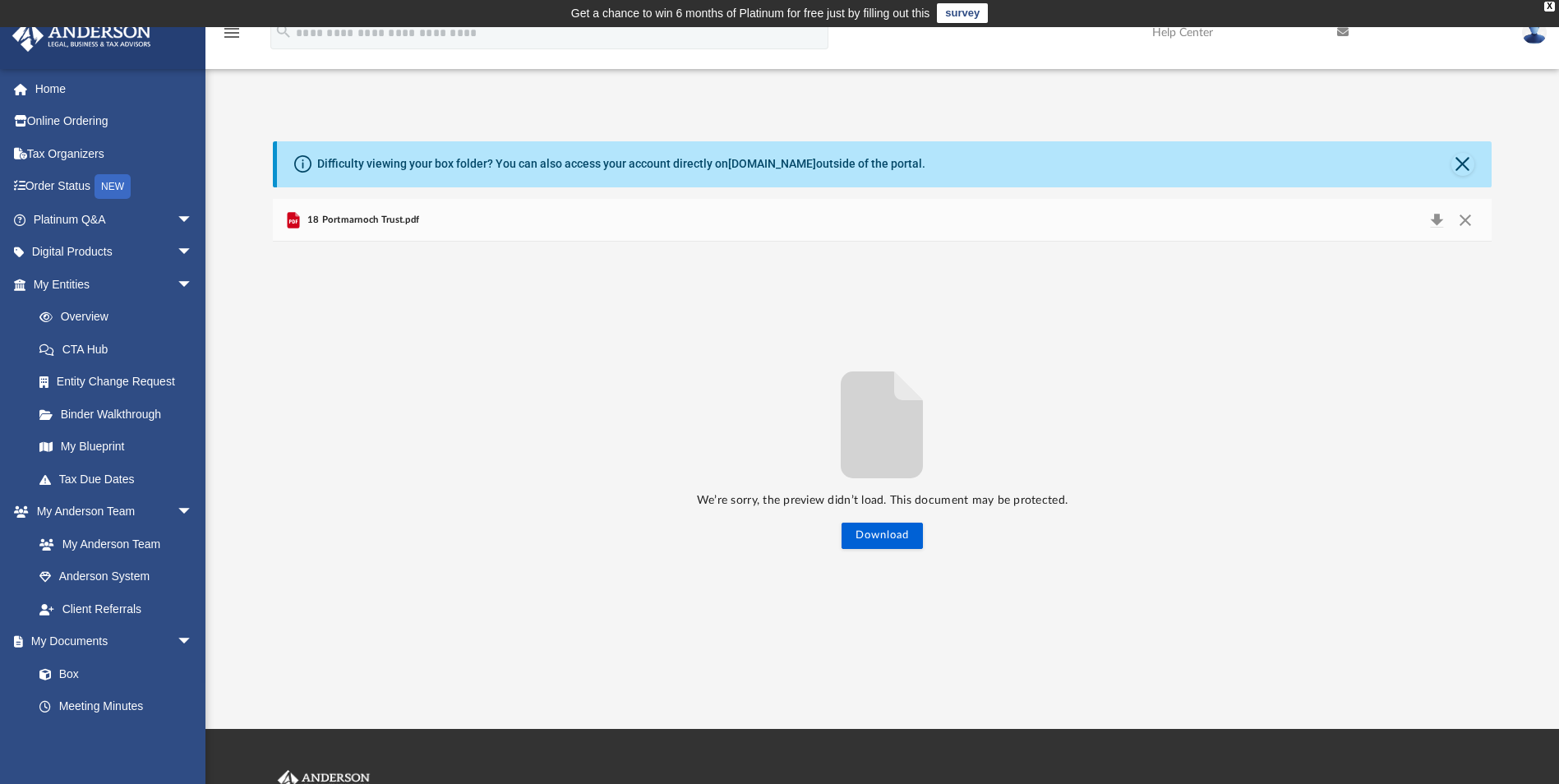
scroll to position [0, 0]
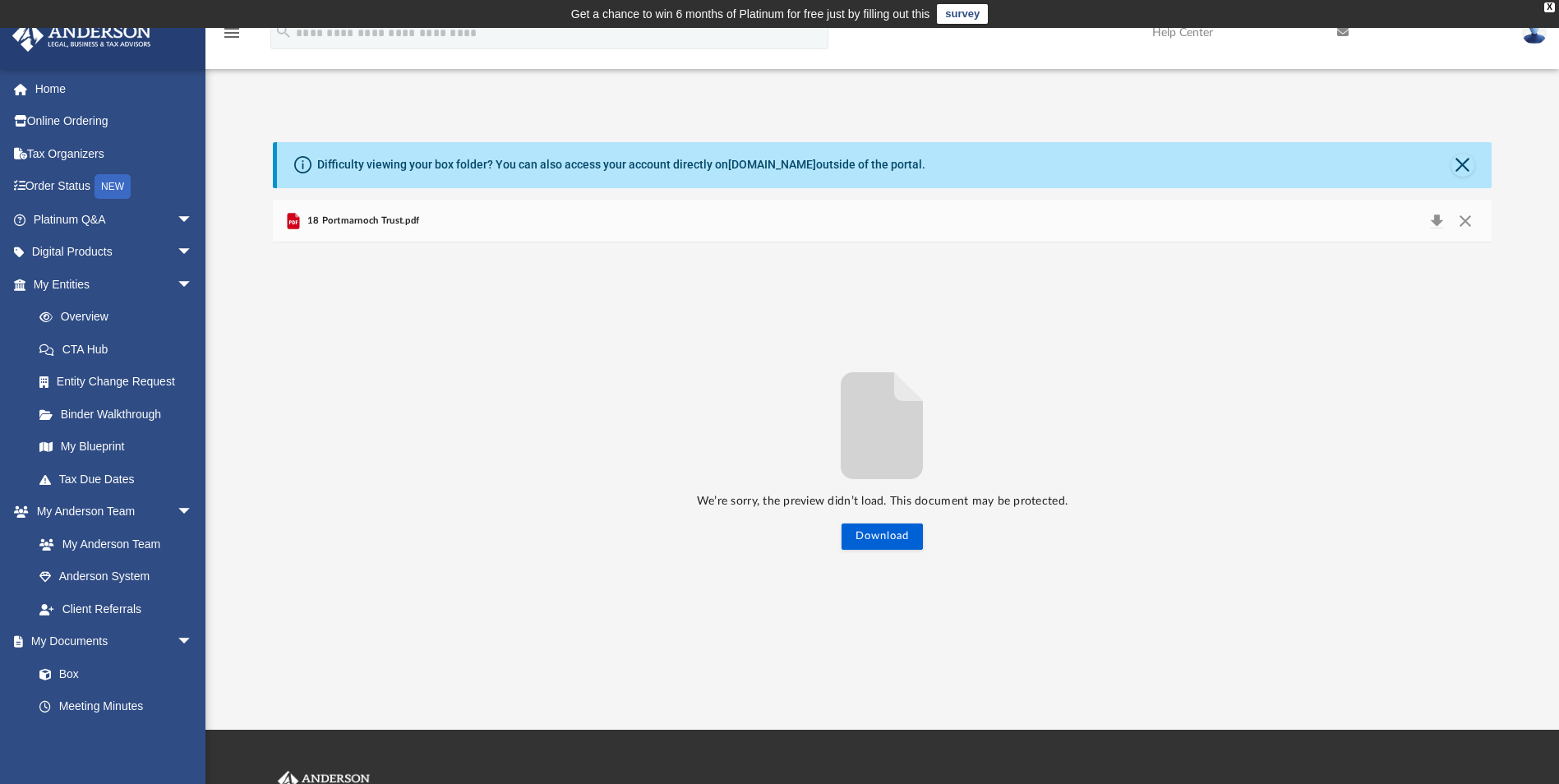
click at [377, 222] on span "18 Portmarnoch Trust.pdf" at bounding box center [361, 221] width 116 height 15
click at [72, 675] on link "Box" at bounding box center [121, 673] width 195 height 33
click at [1465, 172] on button "Close" at bounding box center [1463, 165] width 23 height 23
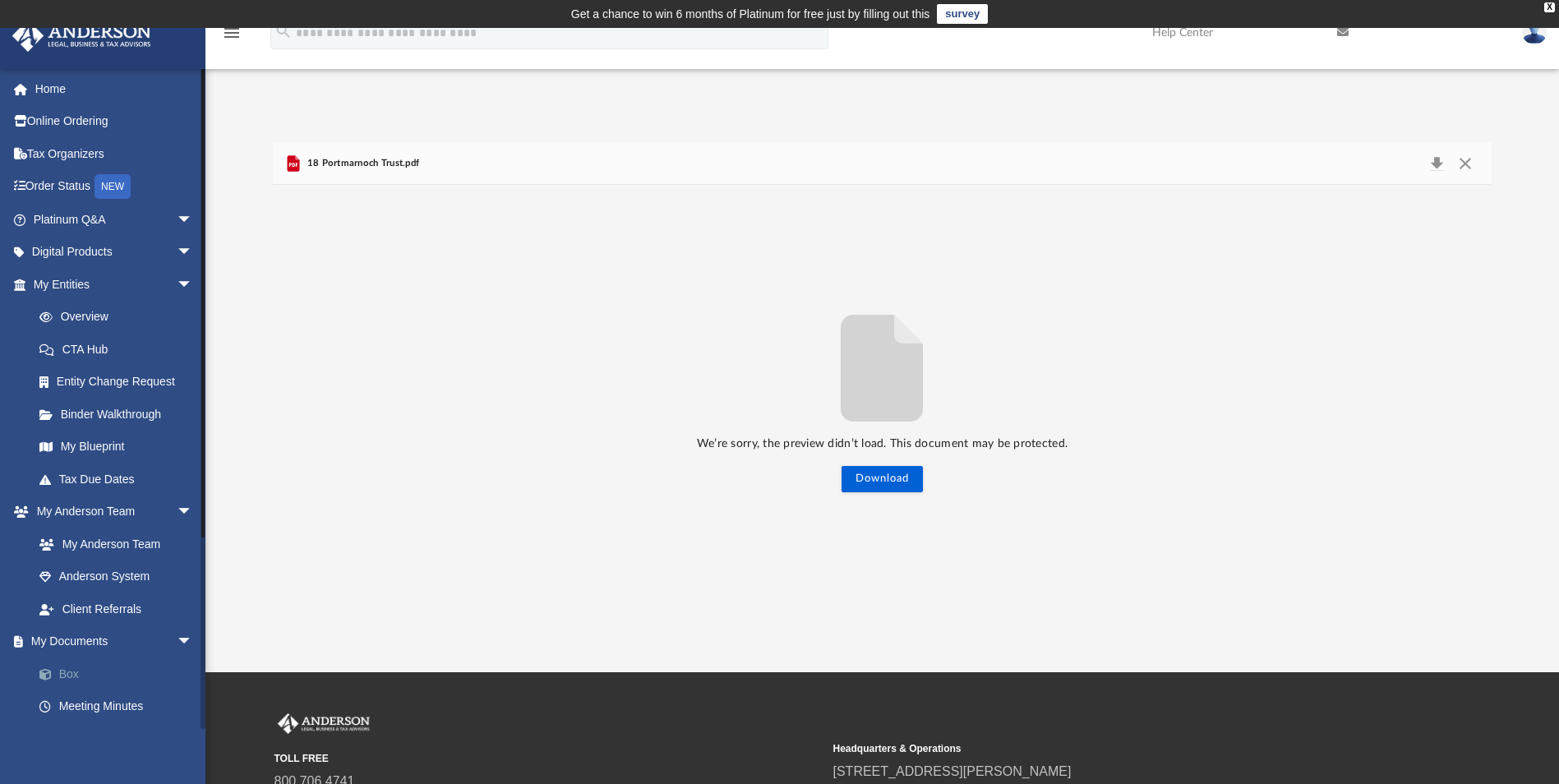
click at [62, 672] on link "Box" at bounding box center [121, 673] width 195 height 33
click at [1461, 167] on button "Close" at bounding box center [1465, 164] width 30 height 23
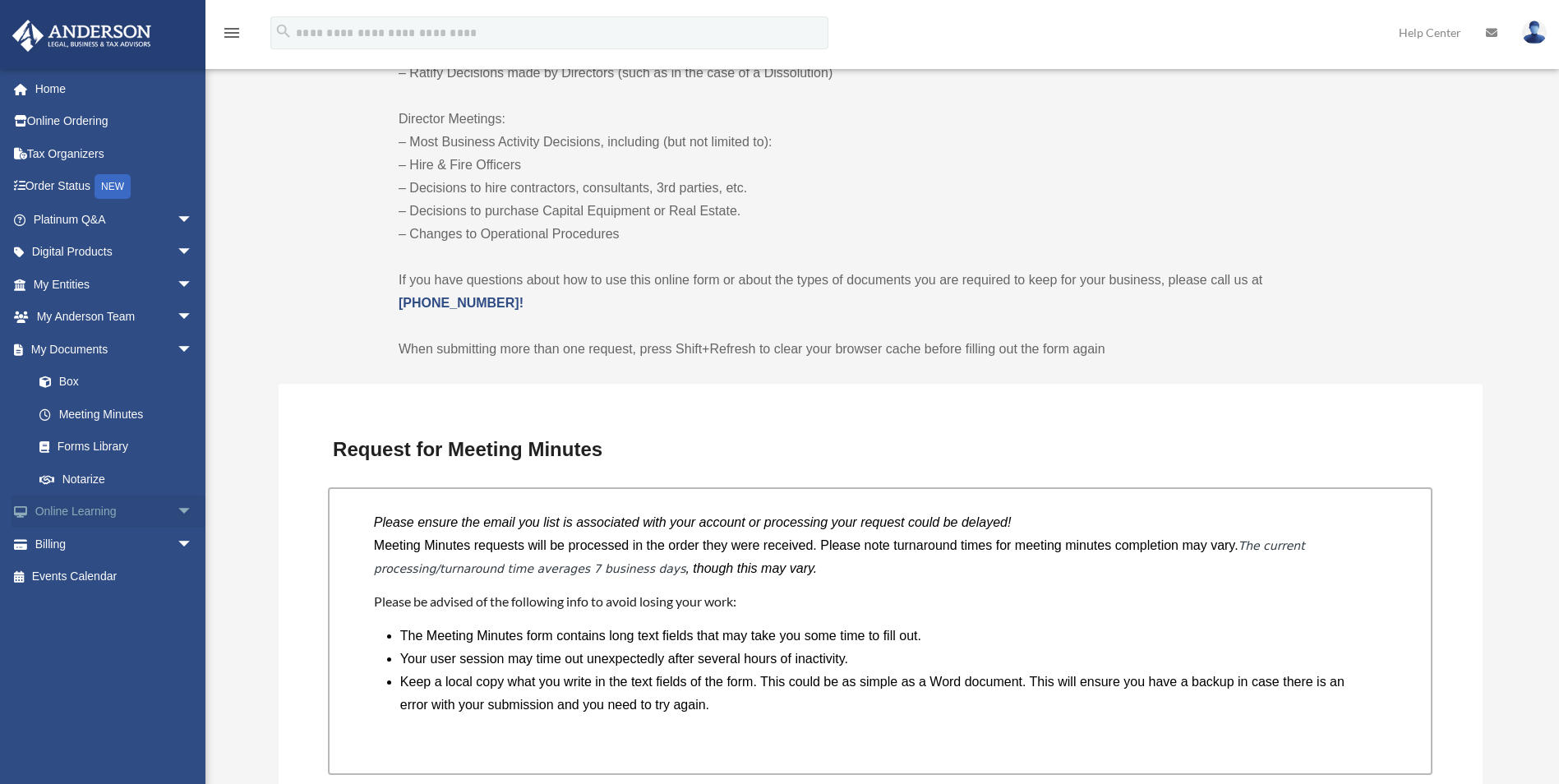
scroll to position [943, 0]
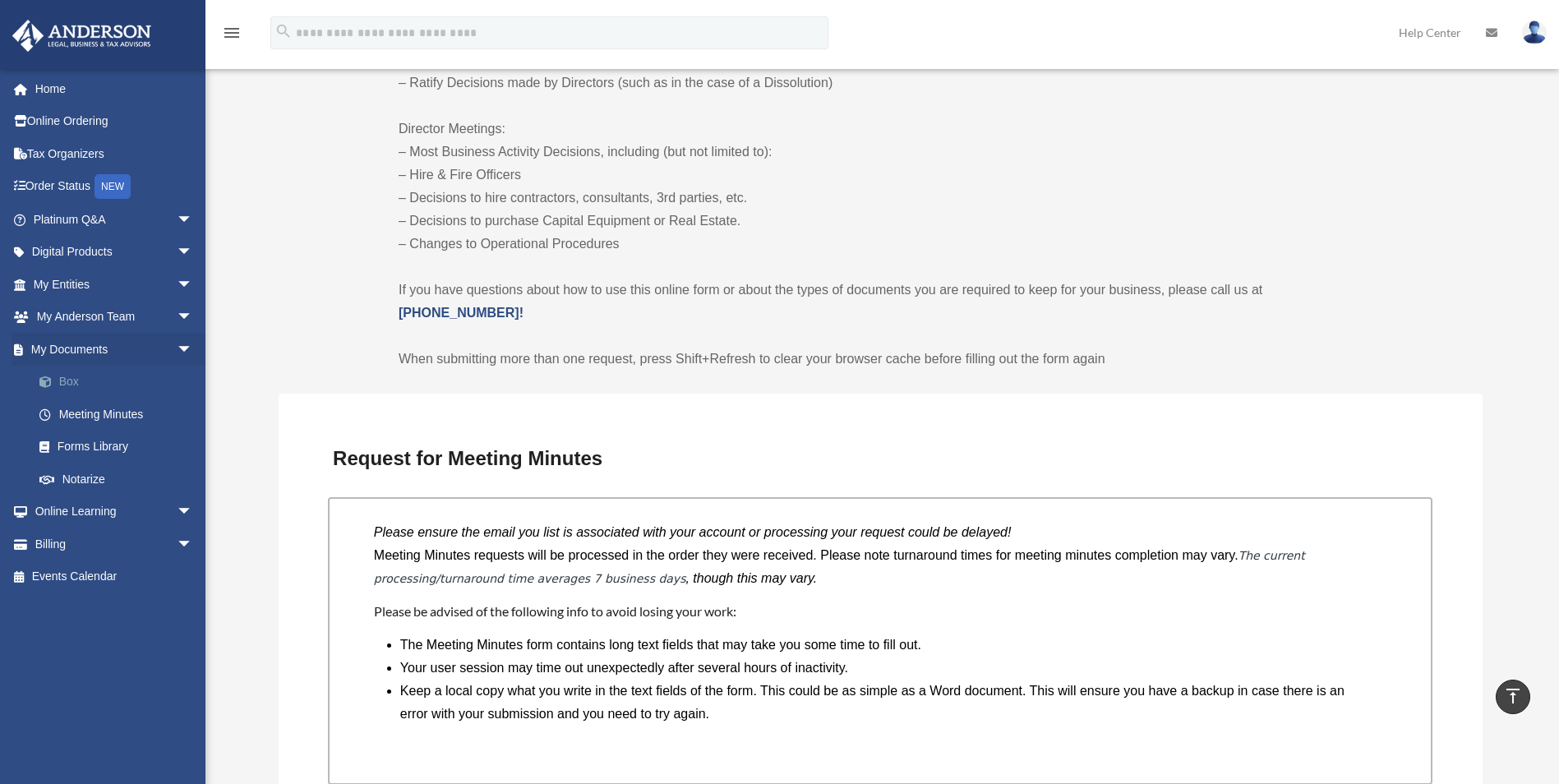
click at [68, 387] on link "Box" at bounding box center [121, 382] width 195 height 33
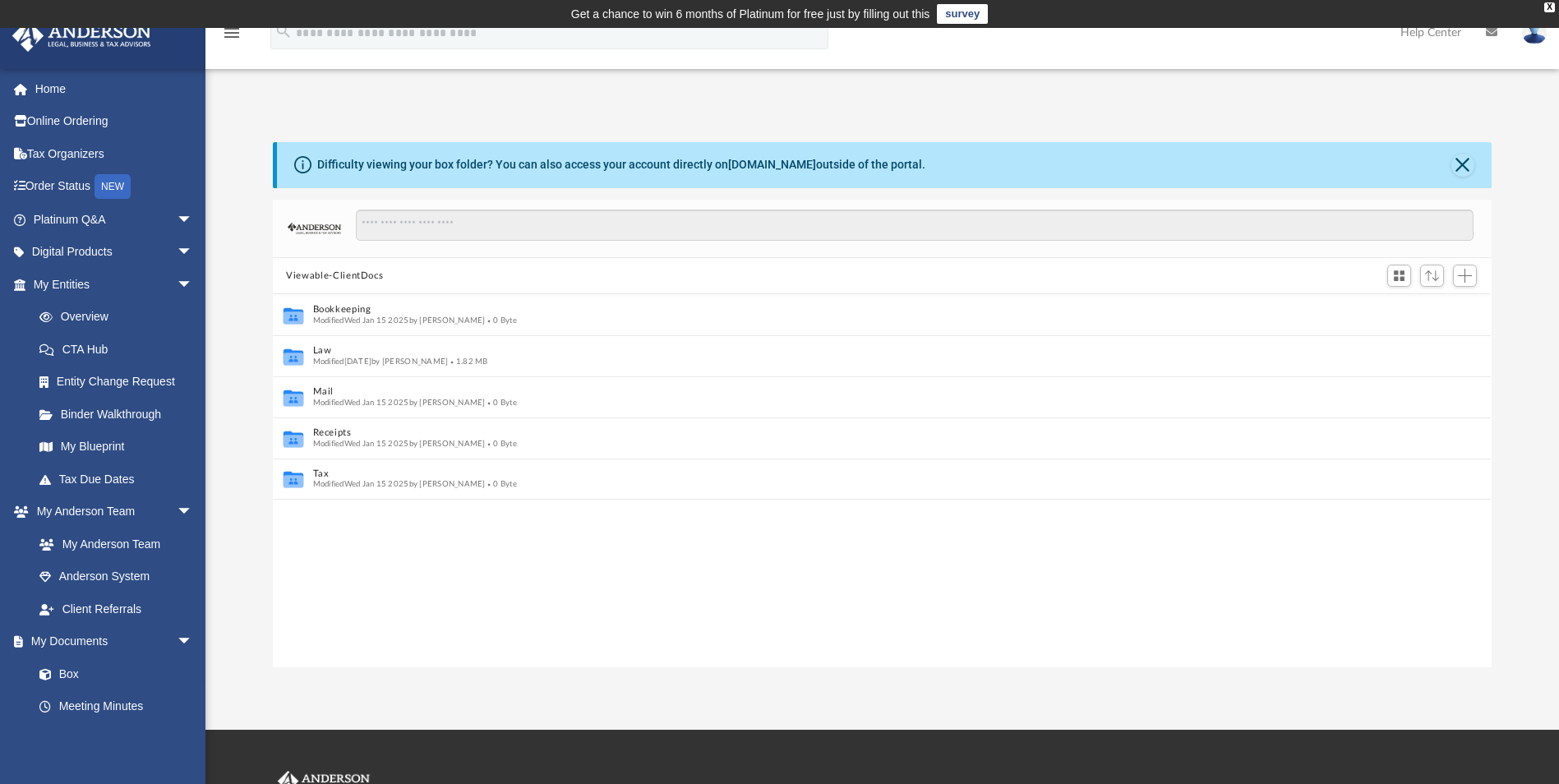
scroll to position [13, 13]
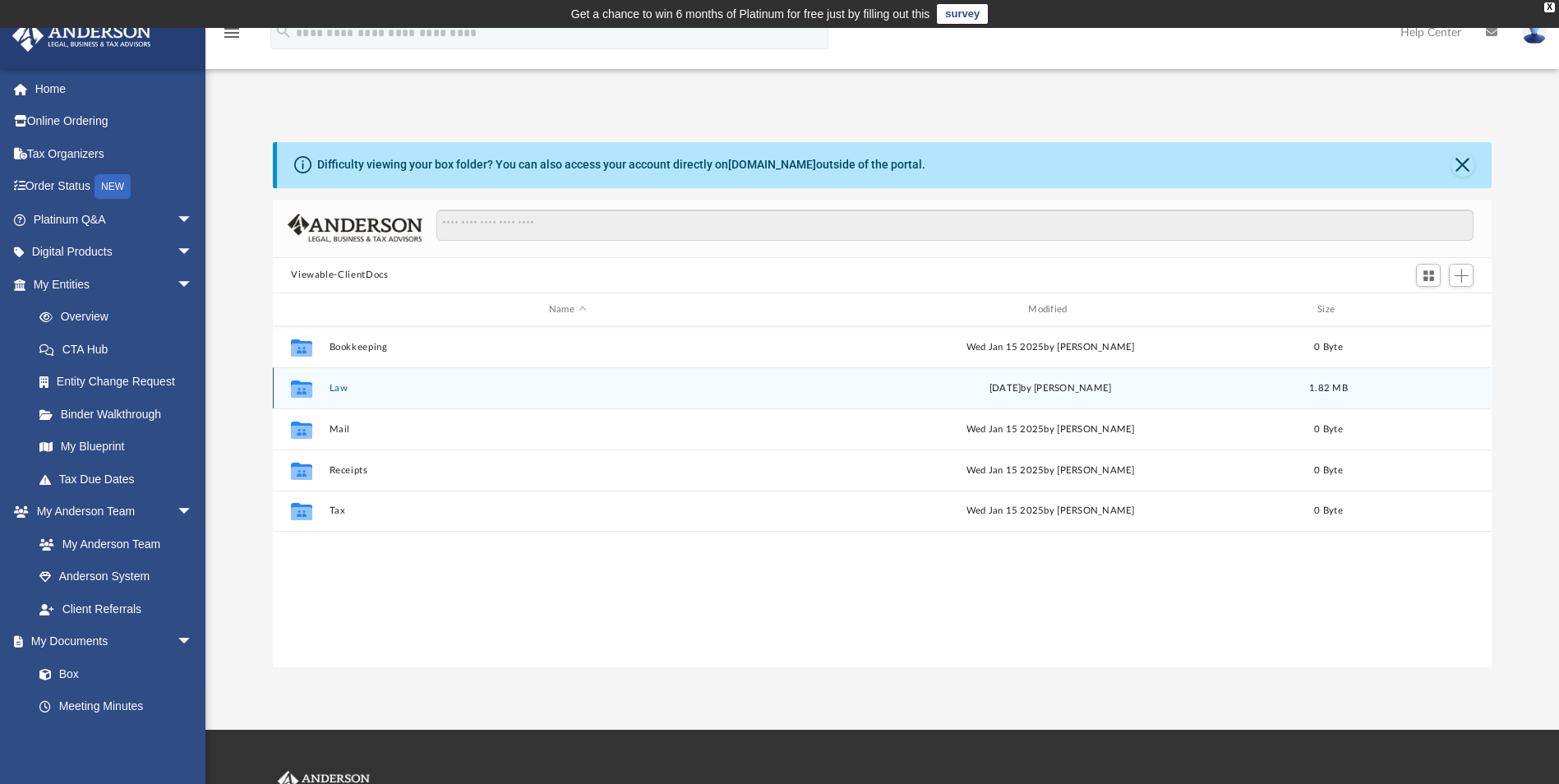
click at [333, 392] on button "Law" at bounding box center [567, 388] width 476 height 11
click at [335, 384] on button "Trusts" at bounding box center [567, 388] width 476 height 11
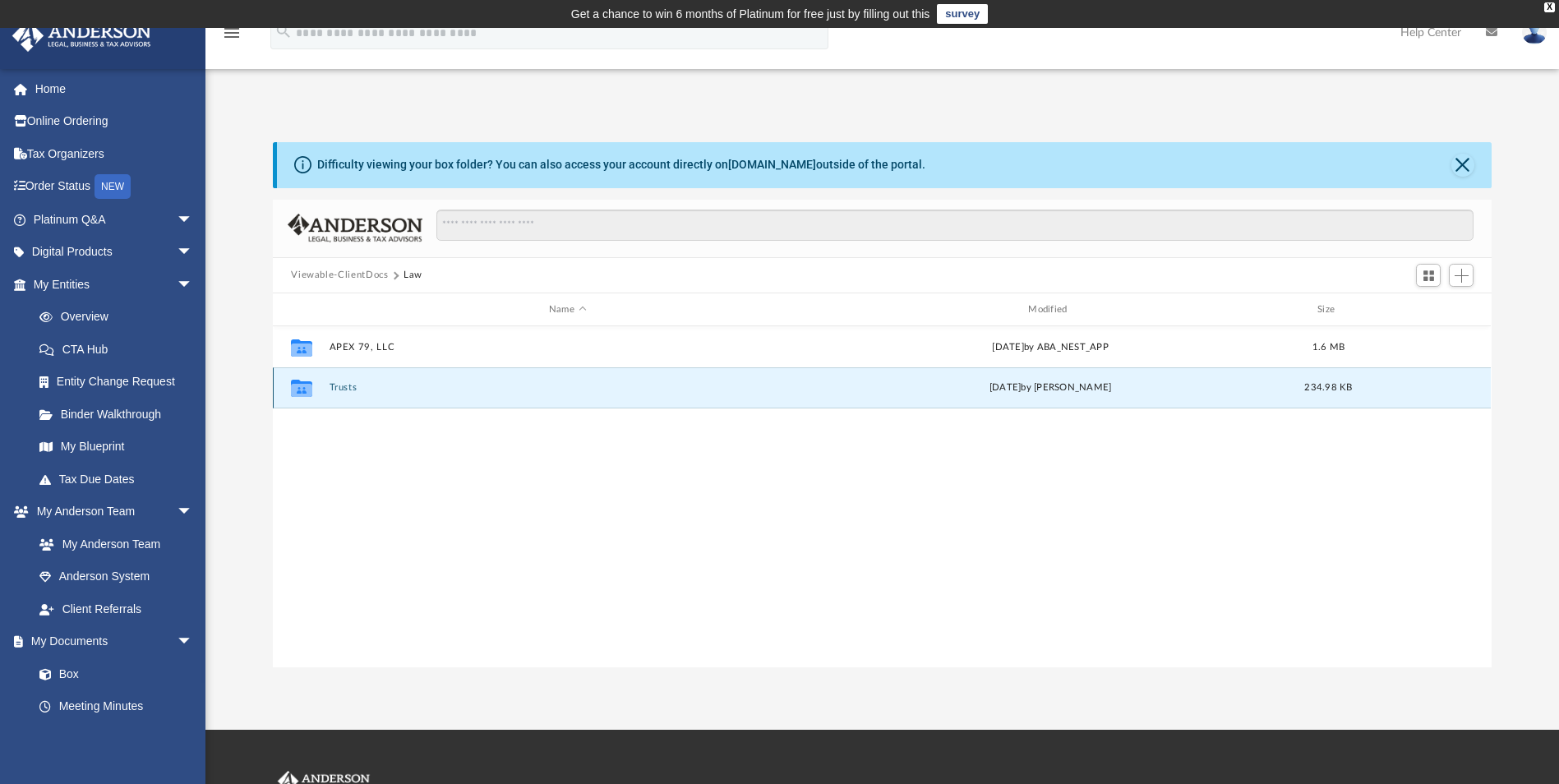
click at [335, 384] on button "Trusts" at bounding box center [567, 388] width 476 height 11
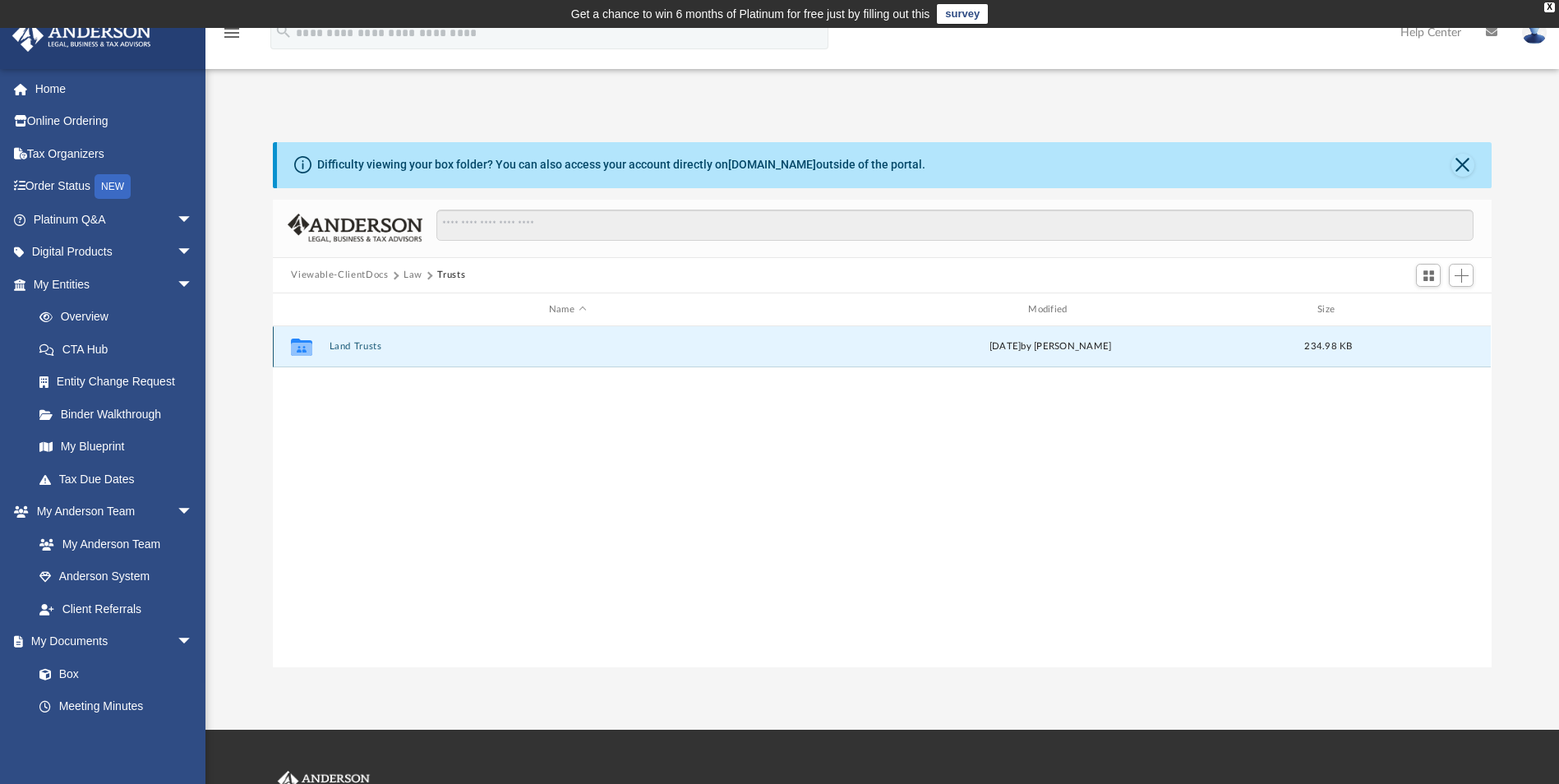
click at [340, 349] on button "Land Trusts" at bounding box center [567, 347] width 476 height 11
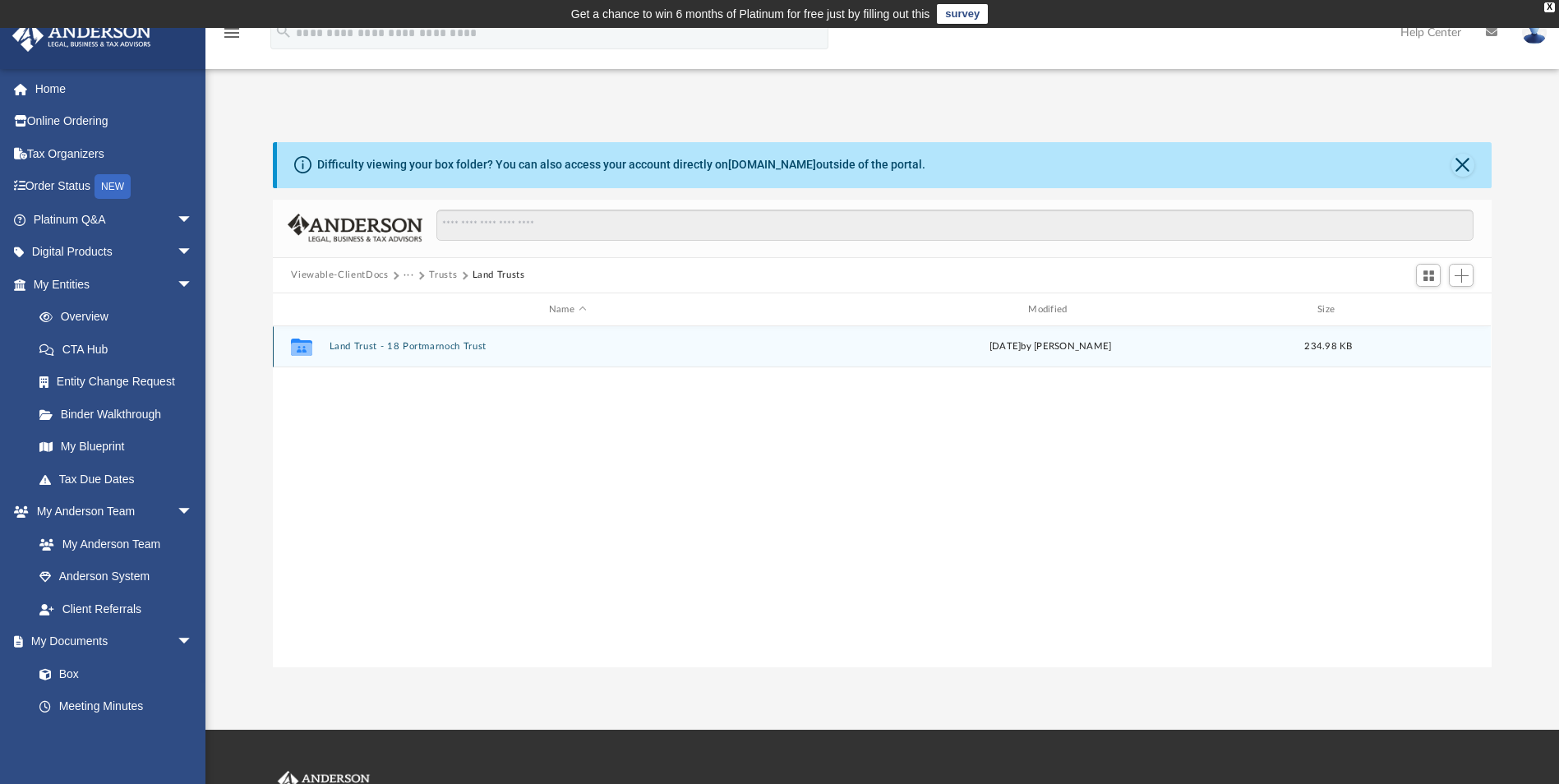
click at [340, 349] on button "Land Trust - 18 Portmarnoch Trust" at bounding box center [567, 347] width 476 height 11
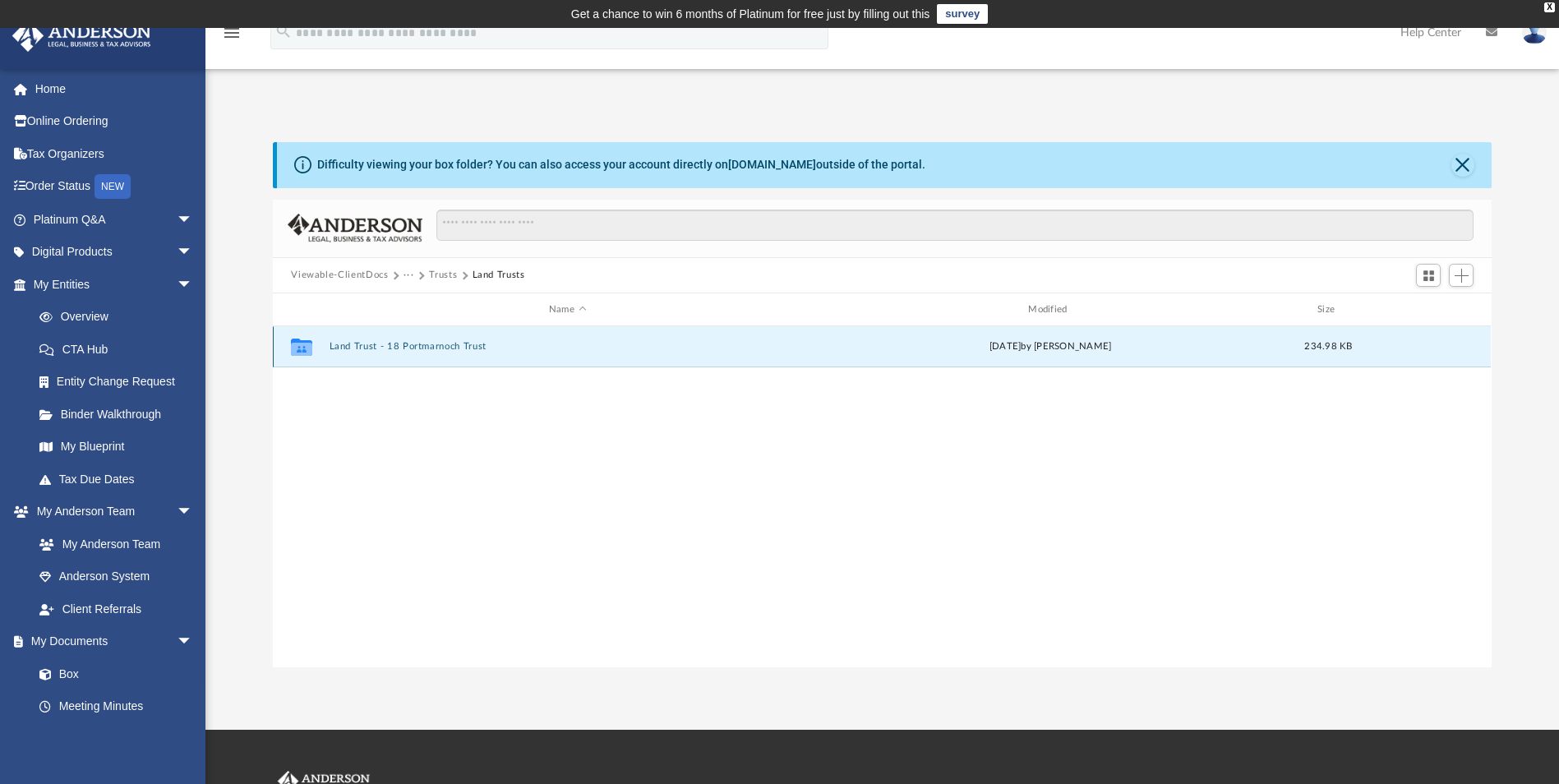
click at [340, 349] on button "Land Trust - 18 Portmarnoch Trust" at bounding box center [567, 347] width 476 height 11
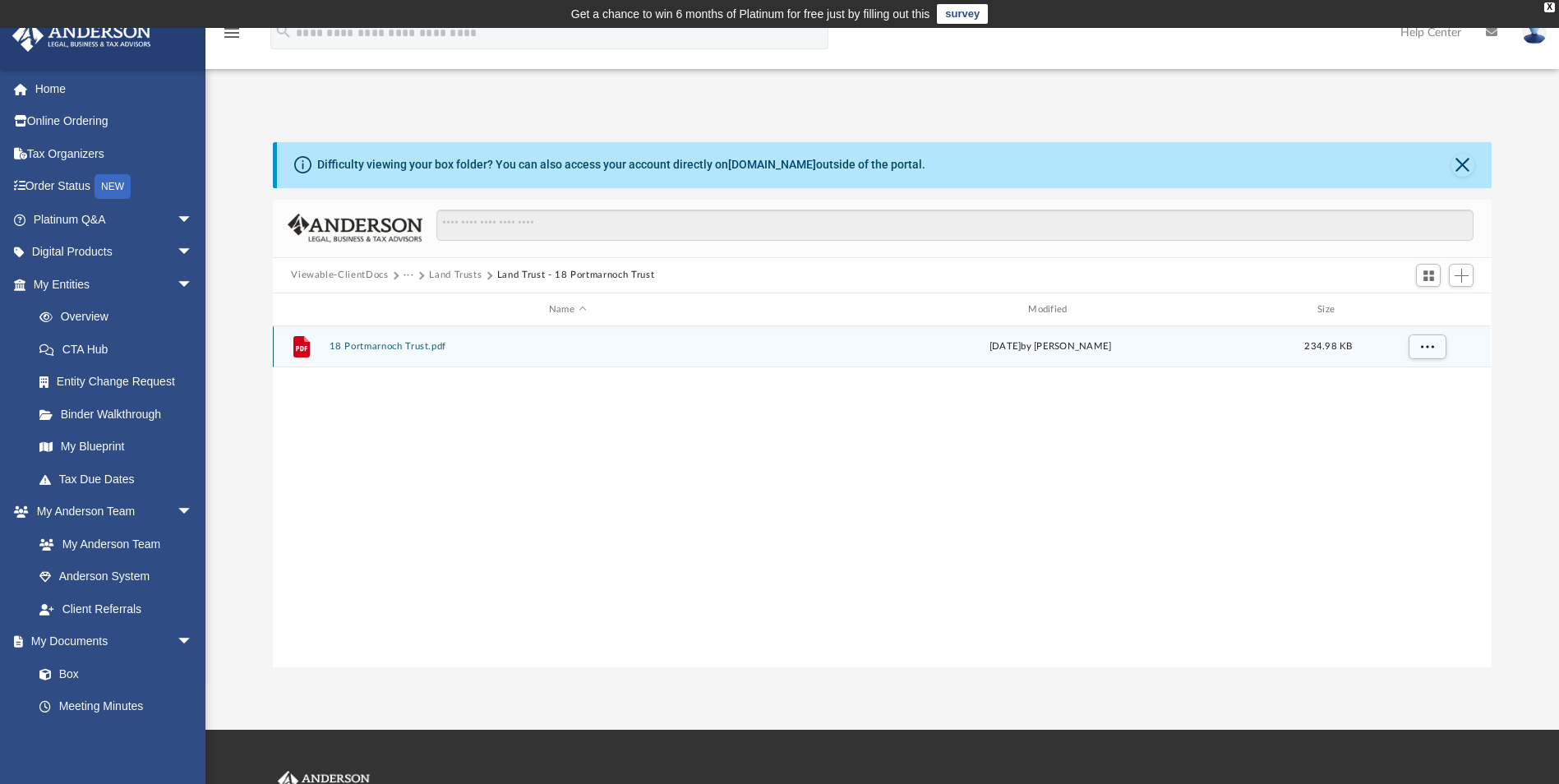
click at [340, 349] on button "18 Portmarnoch Trust.pdf" at bounding box center [567, 347] width 476 height 11
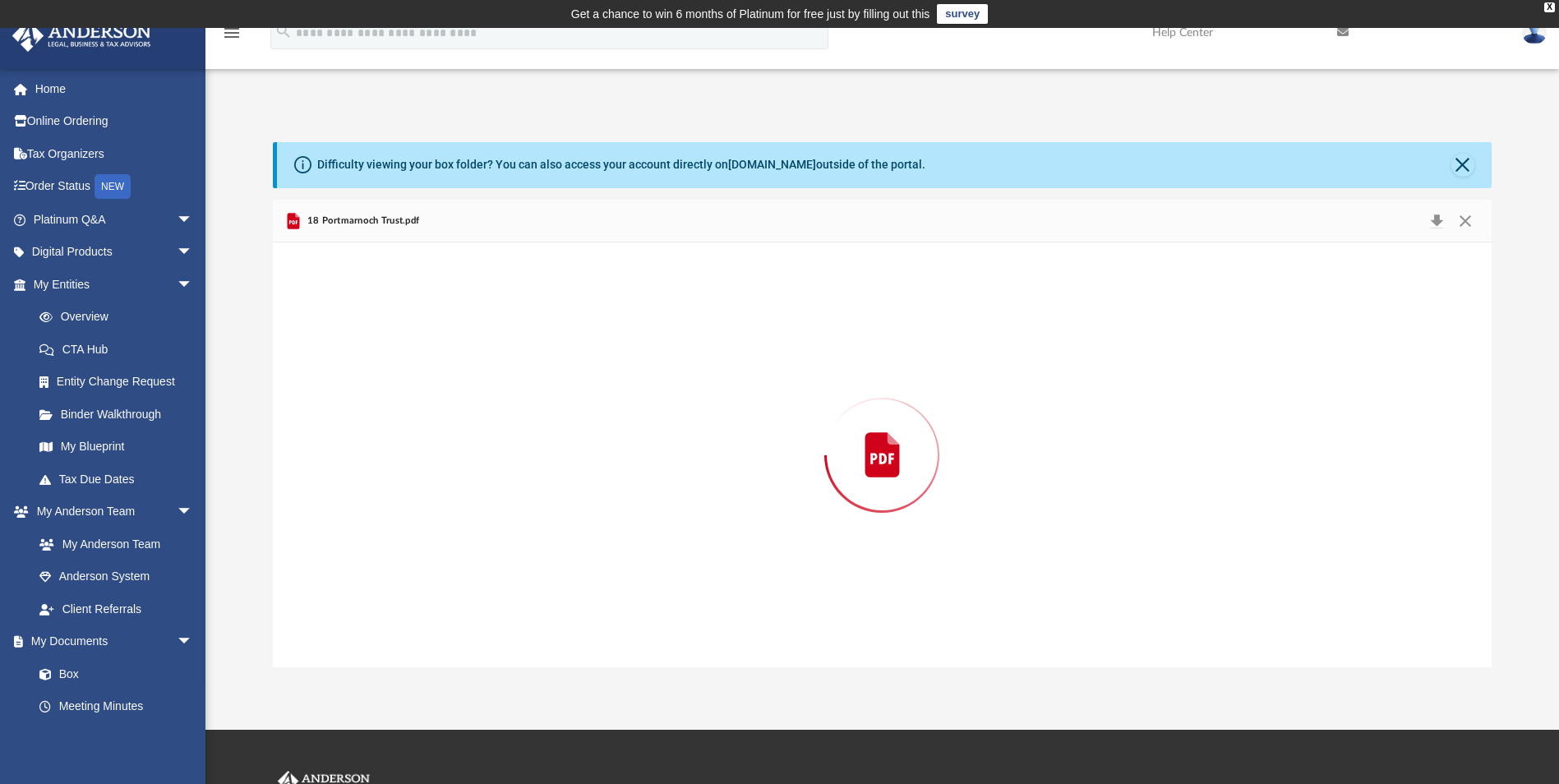
click at [340, 349] on div "Preview" at bounding box center [882, 454] width 1218 height 424
